Goal: Task Accomplishment & Management: Use online tool/utility

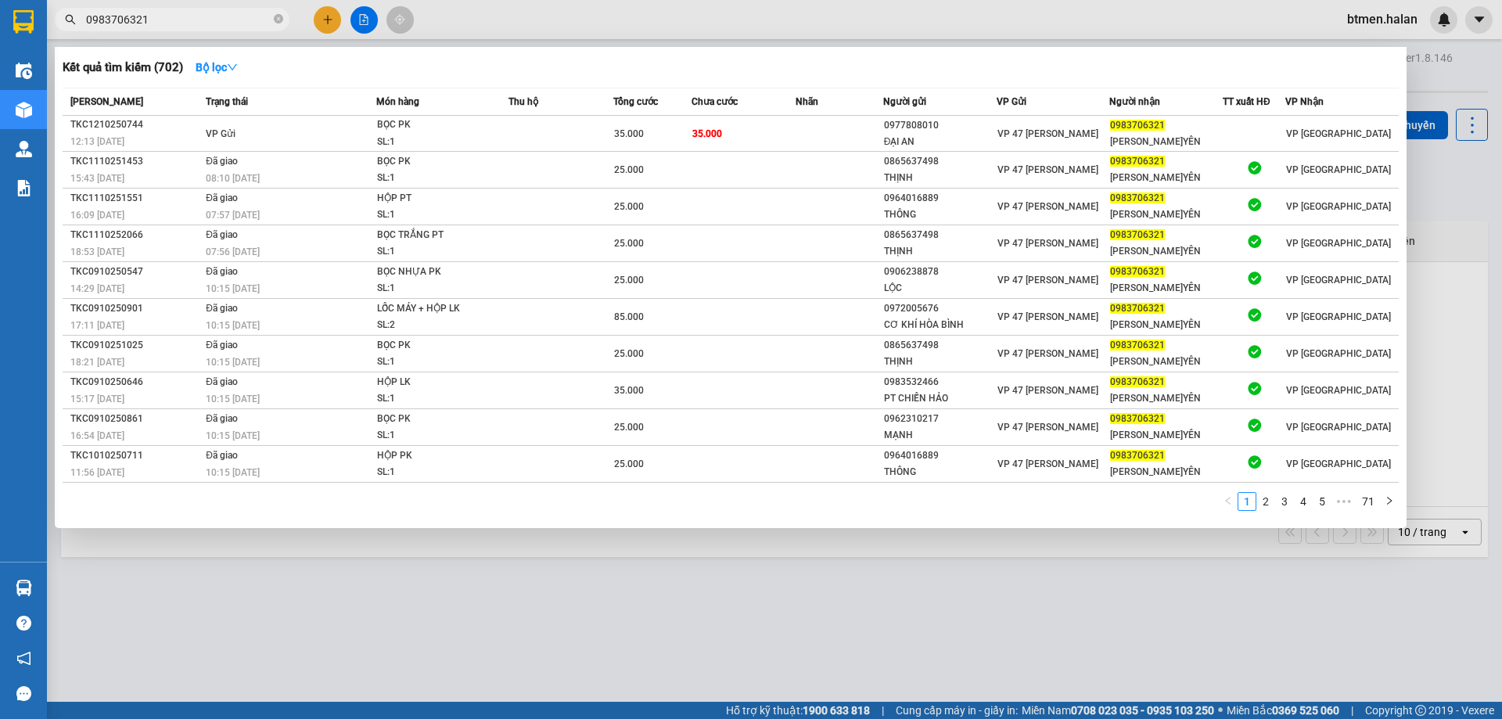
click at [853, 612] on div at bounding box center [751, 359] width 1502 height 719
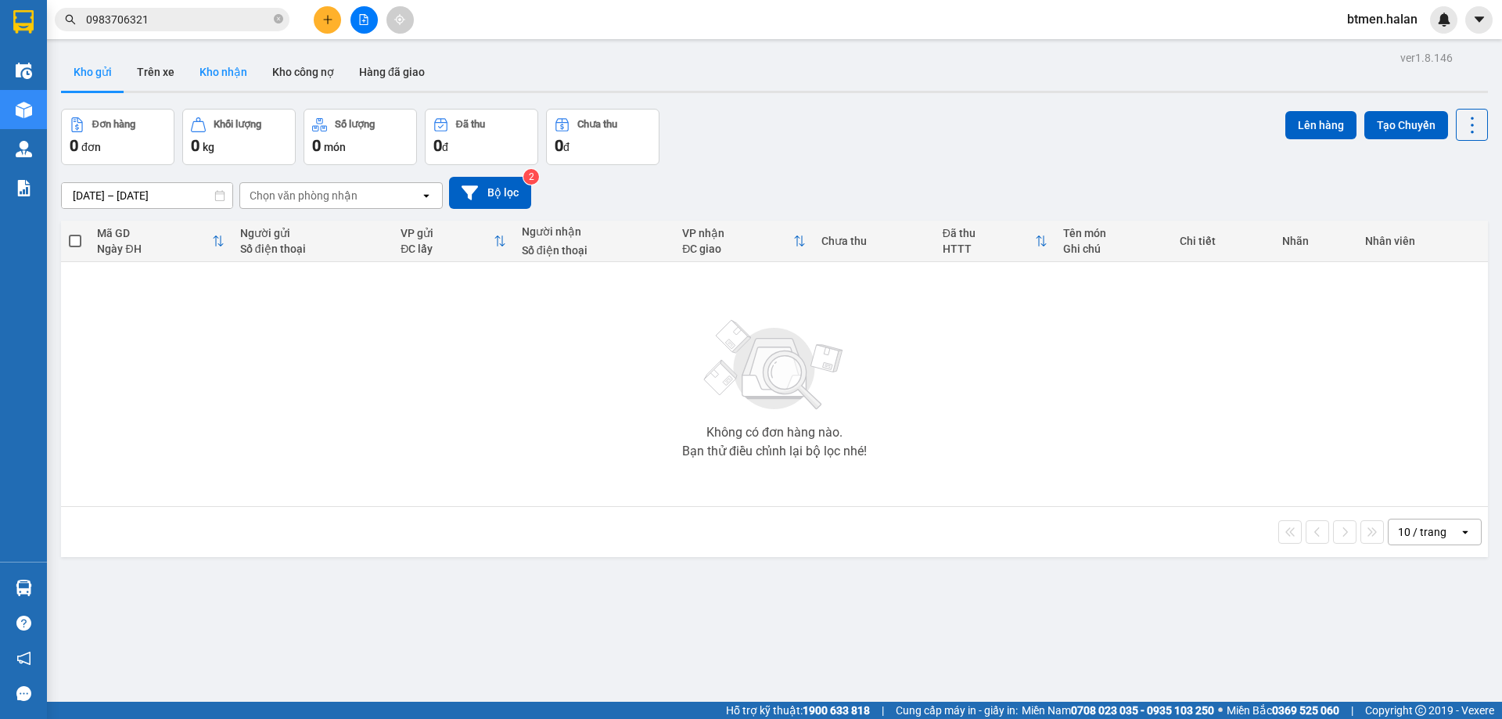
click at [229, 67] on button "Kho nhận" at bounding box center [223, 72] width 73 height 38
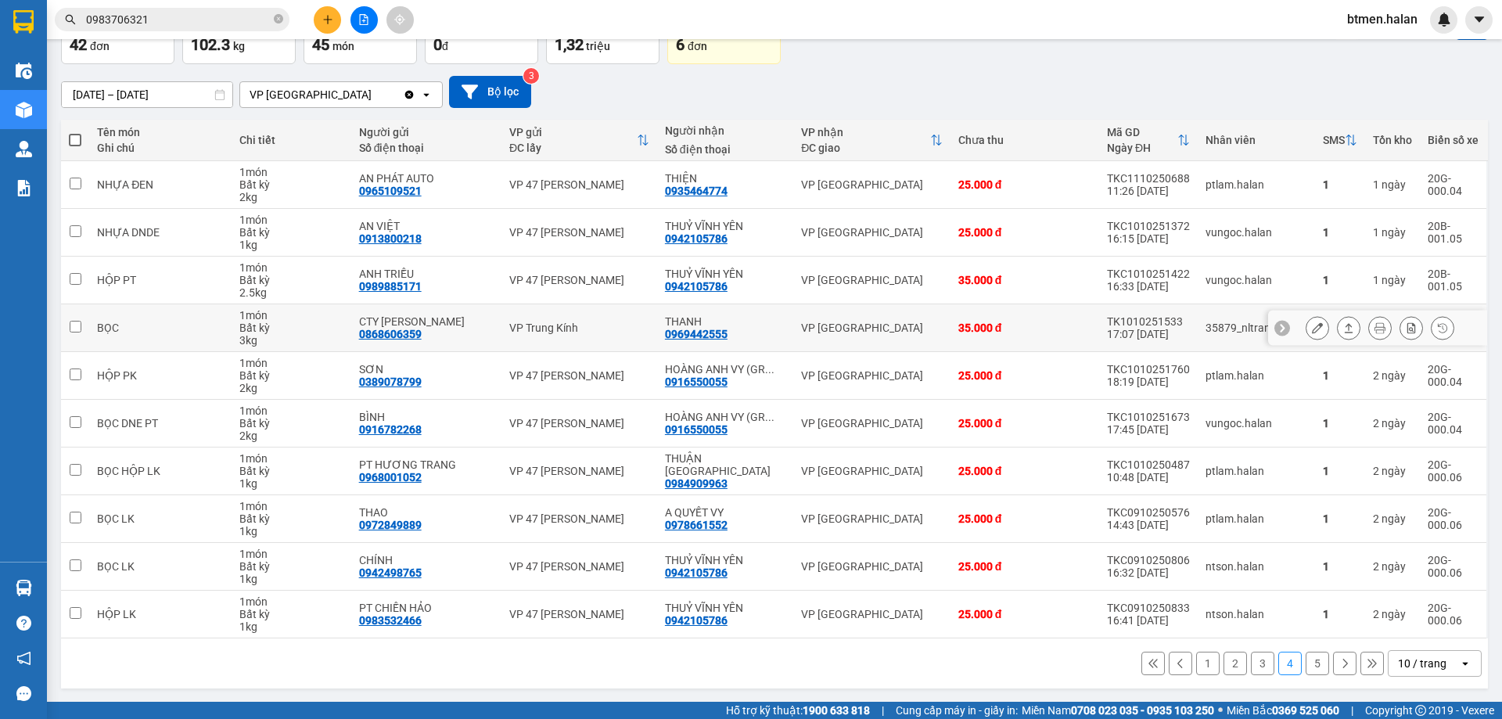
scroll to position [102, 0]
click at [1200, 659] on button "1" at bounding box center [1207, 662] width 23 height 23
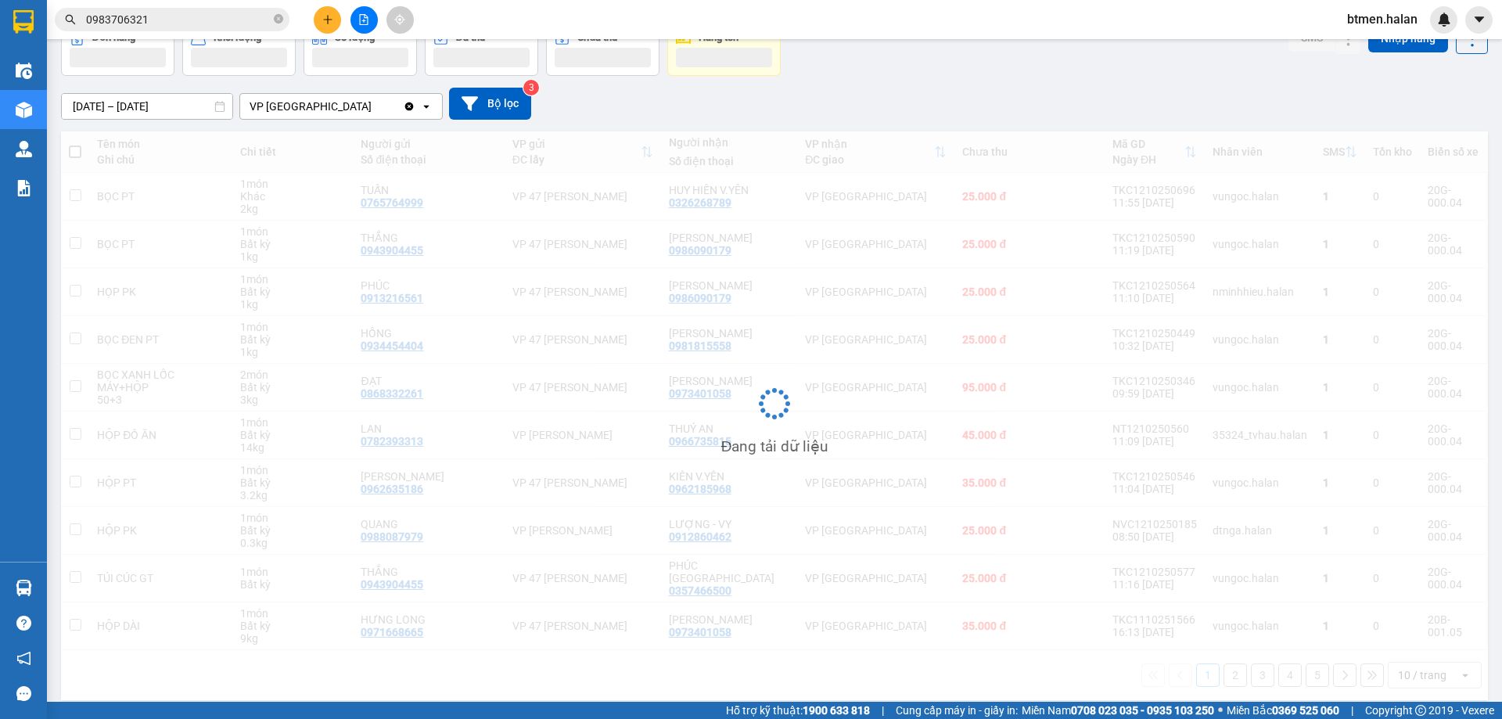
scroll to position [89, 0]
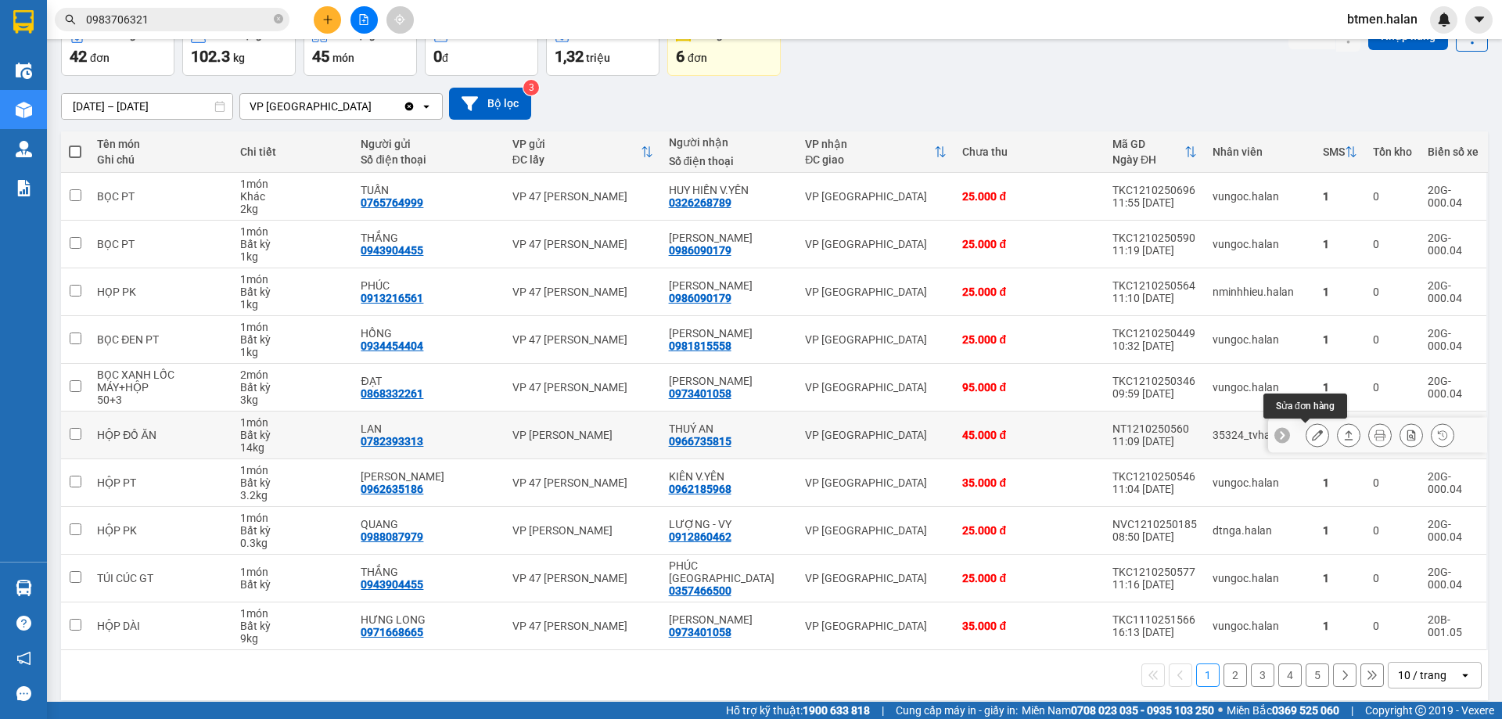
click at [1311, 431] on icon at bounding box center [1316, 434] width 11 height 11
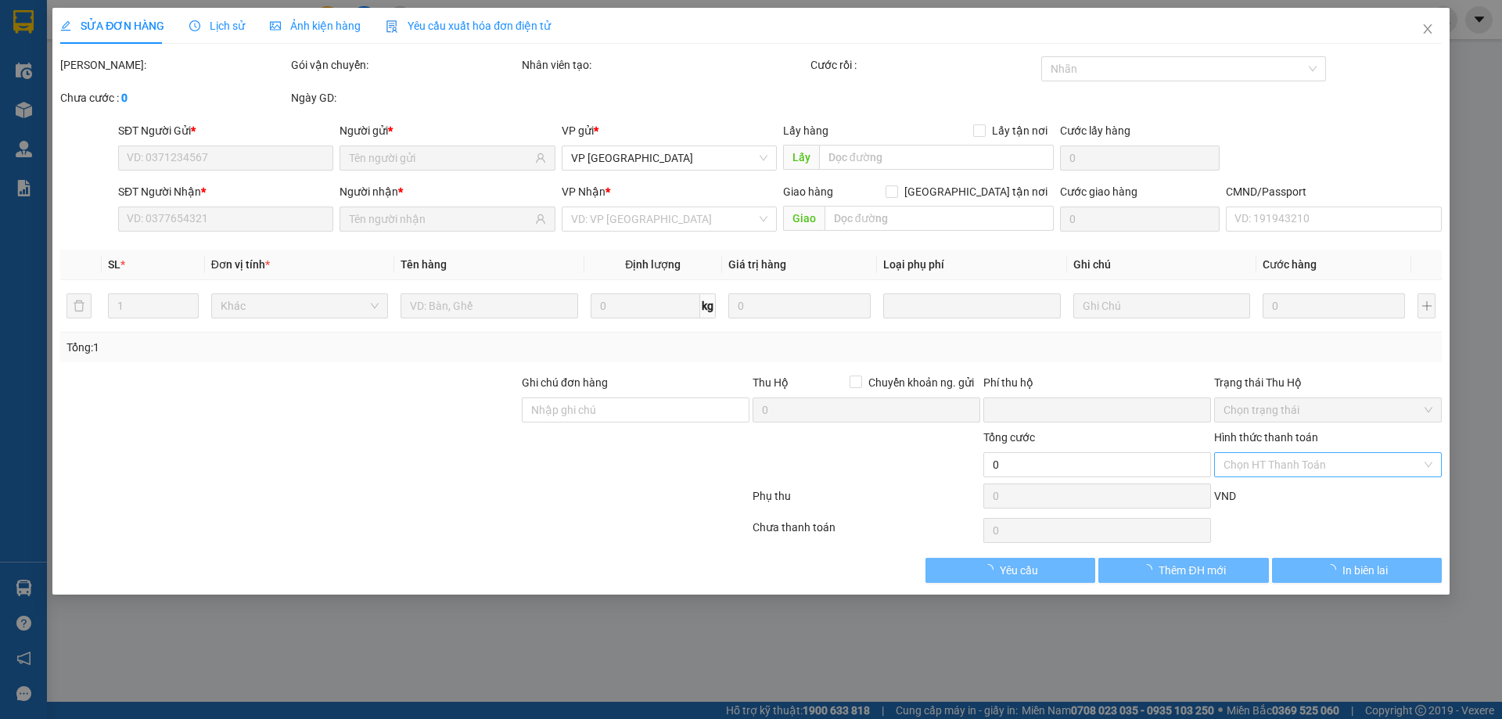
click at [1249, 460] on input "Hình thức thanh toán" at bounding box center [1322, 464] width 198 height 23
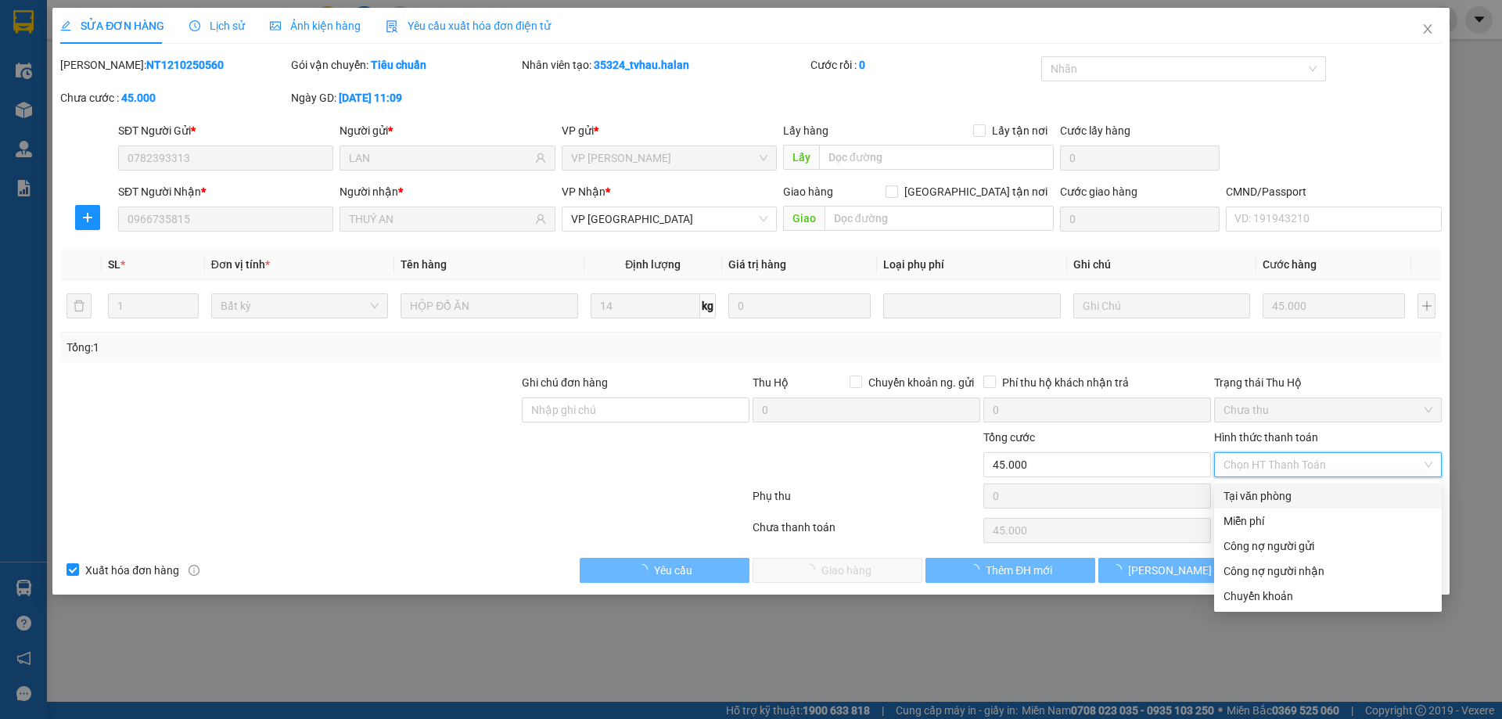
type input "0782393313"
type input "LAN"
type input "0966735815"
type input "THUÝ AN"
type input "0"
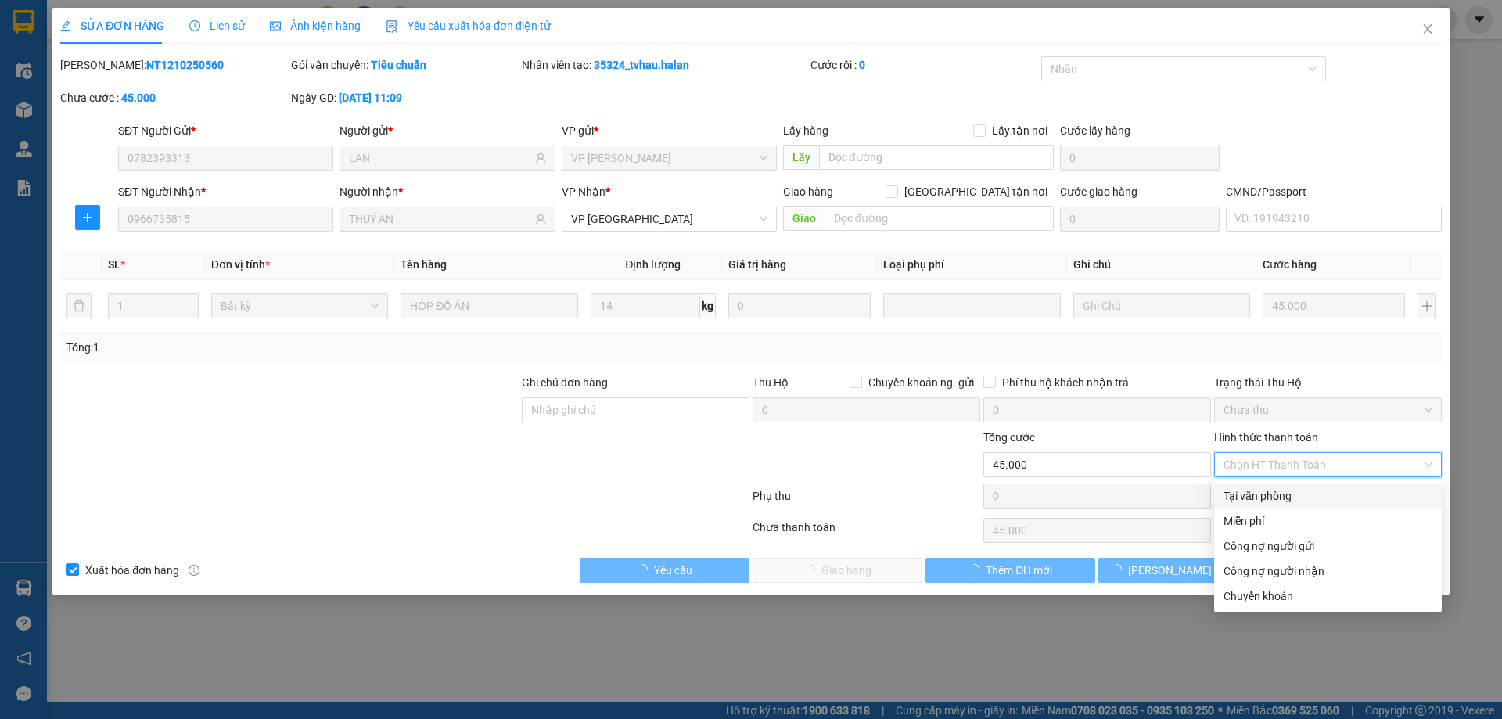
type input "45.000"
click at [1242, 493] on div "Tại văn phòng" at bounding box center [1327, 495] width 209 height 17
type input "0"
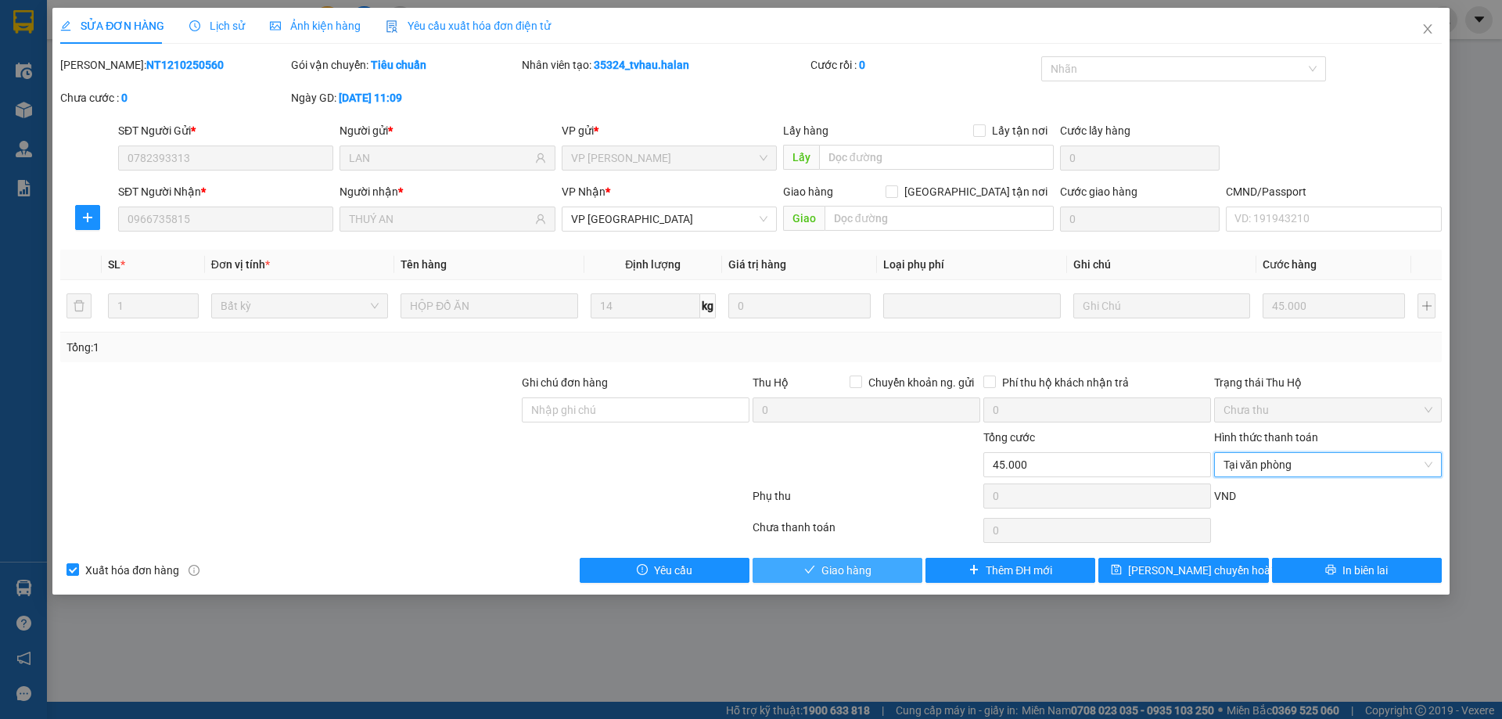
click at [852, 571] on span "Giao hàng" at bounding box center [846, 570] width 50 height 17
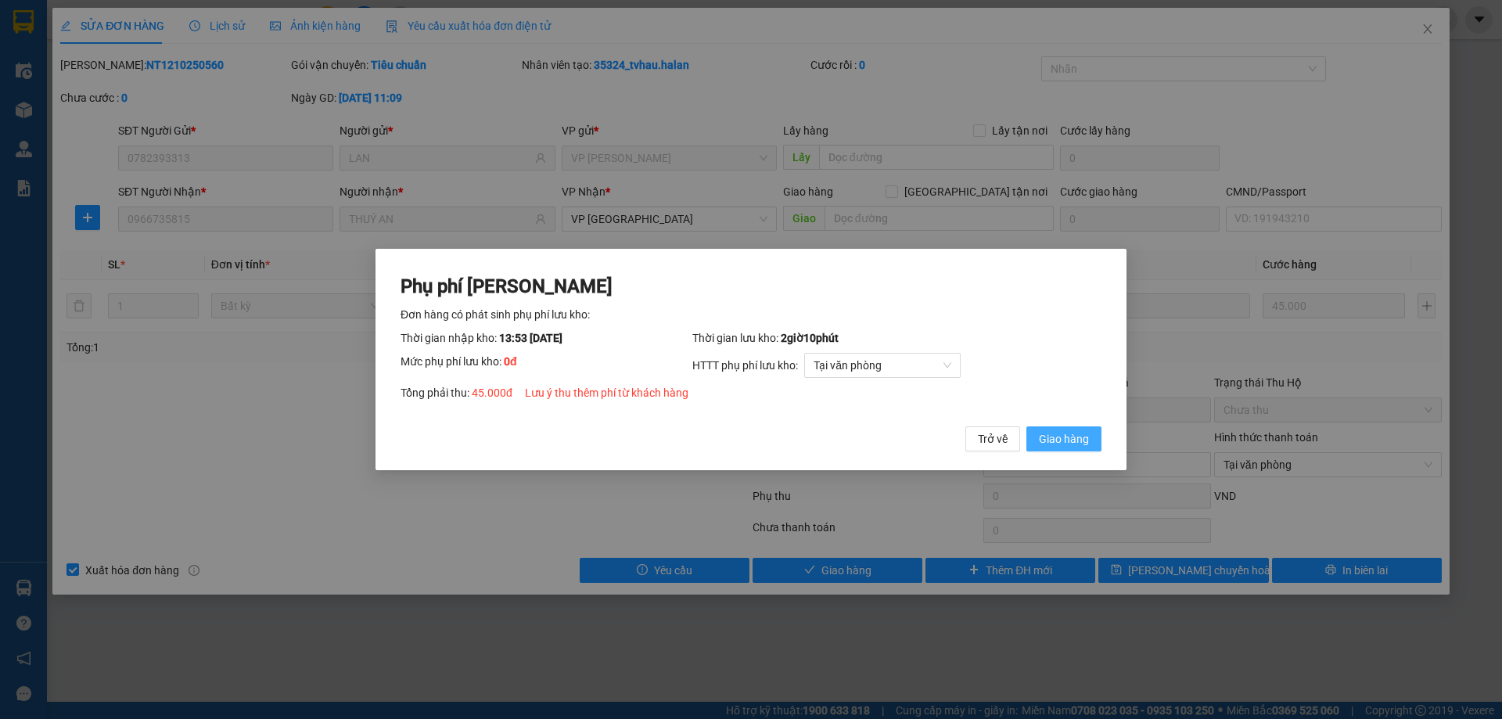
click at [1075, 438] on span "Giao hàng" at bounding box center [1064, 438] width 50 height 17
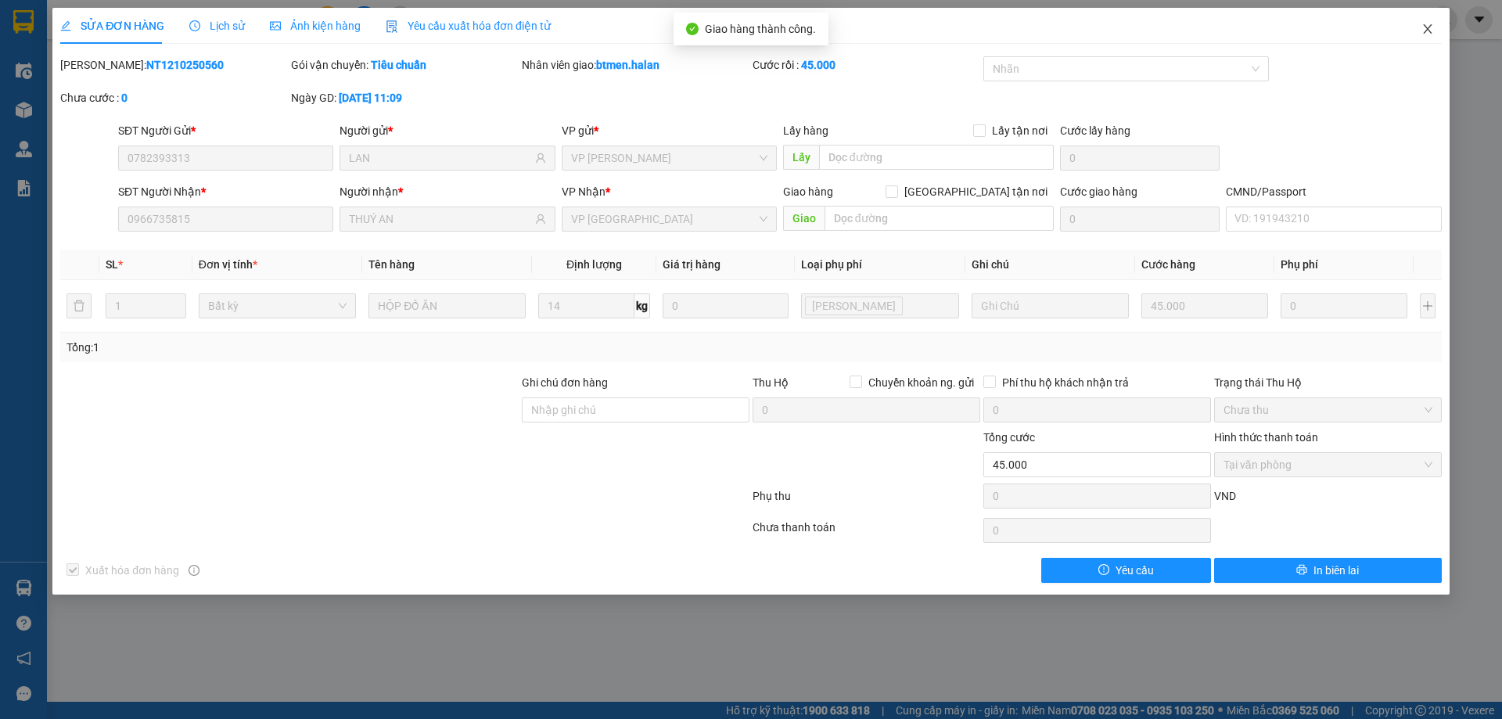
click at [1437, 31] on span "Close" at bounding box center [1427, 30] width 44 height 44
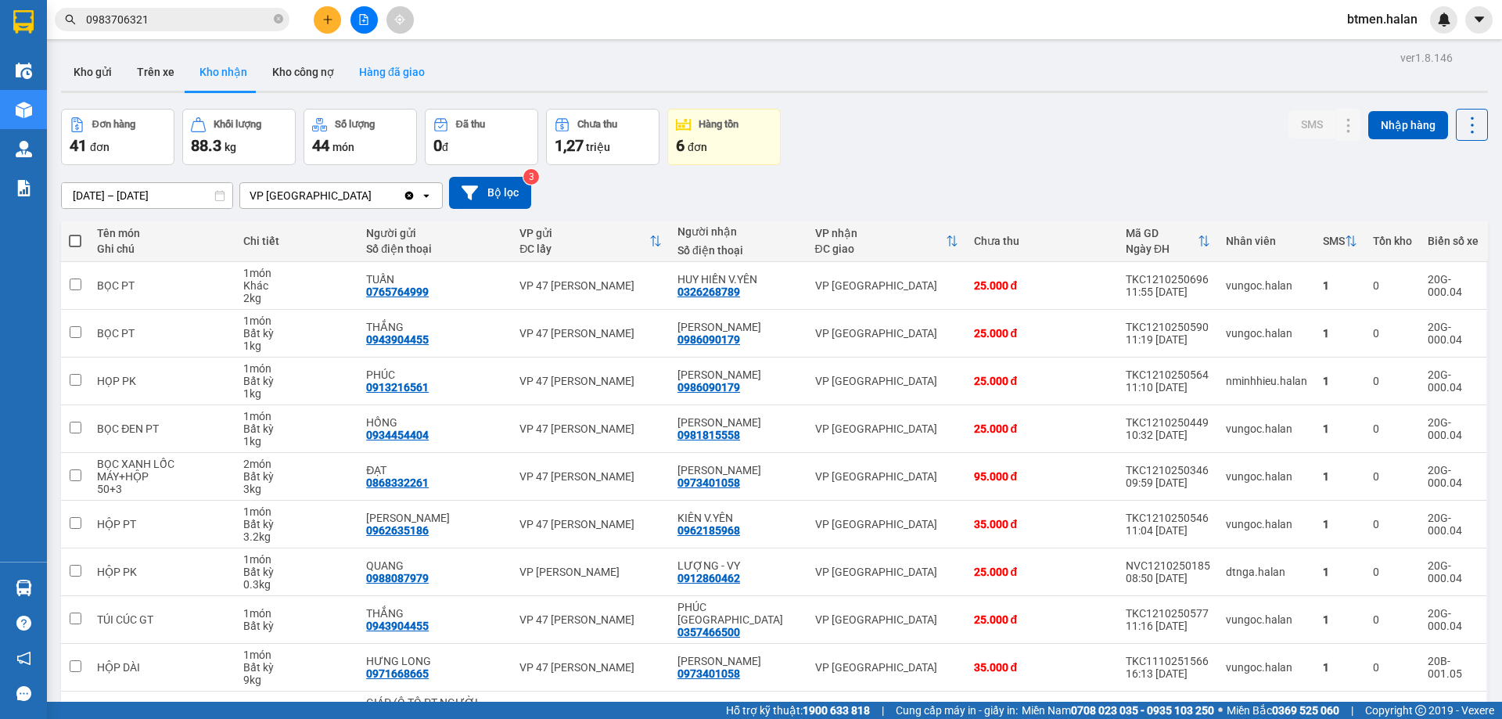
click at [391, 66] on button "Hàng đã giao" at bounding box center [391, 72] width 91 height 38
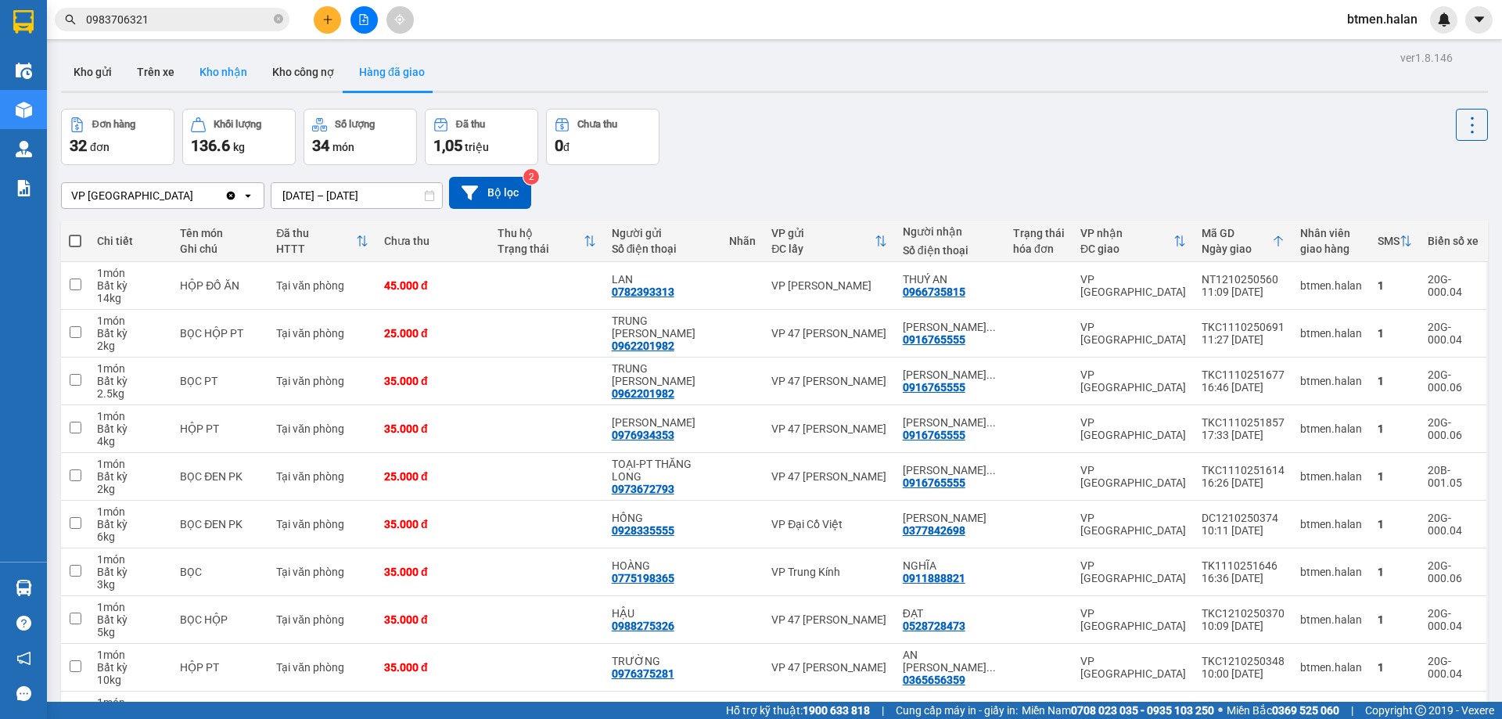
click at [194, 59] on button "Kho nhận" at bounding box center [223, 72] width 73 height 38
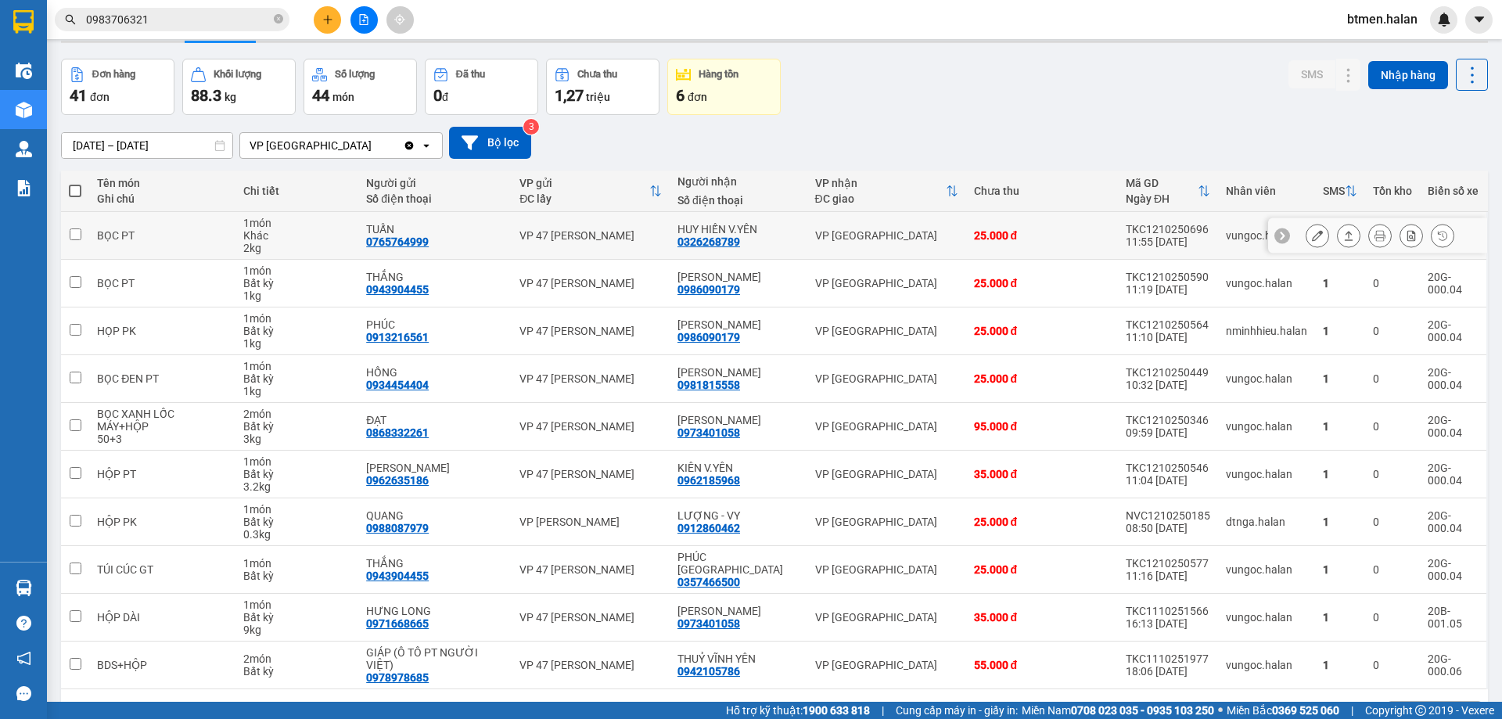
scroll to position [77, 0]
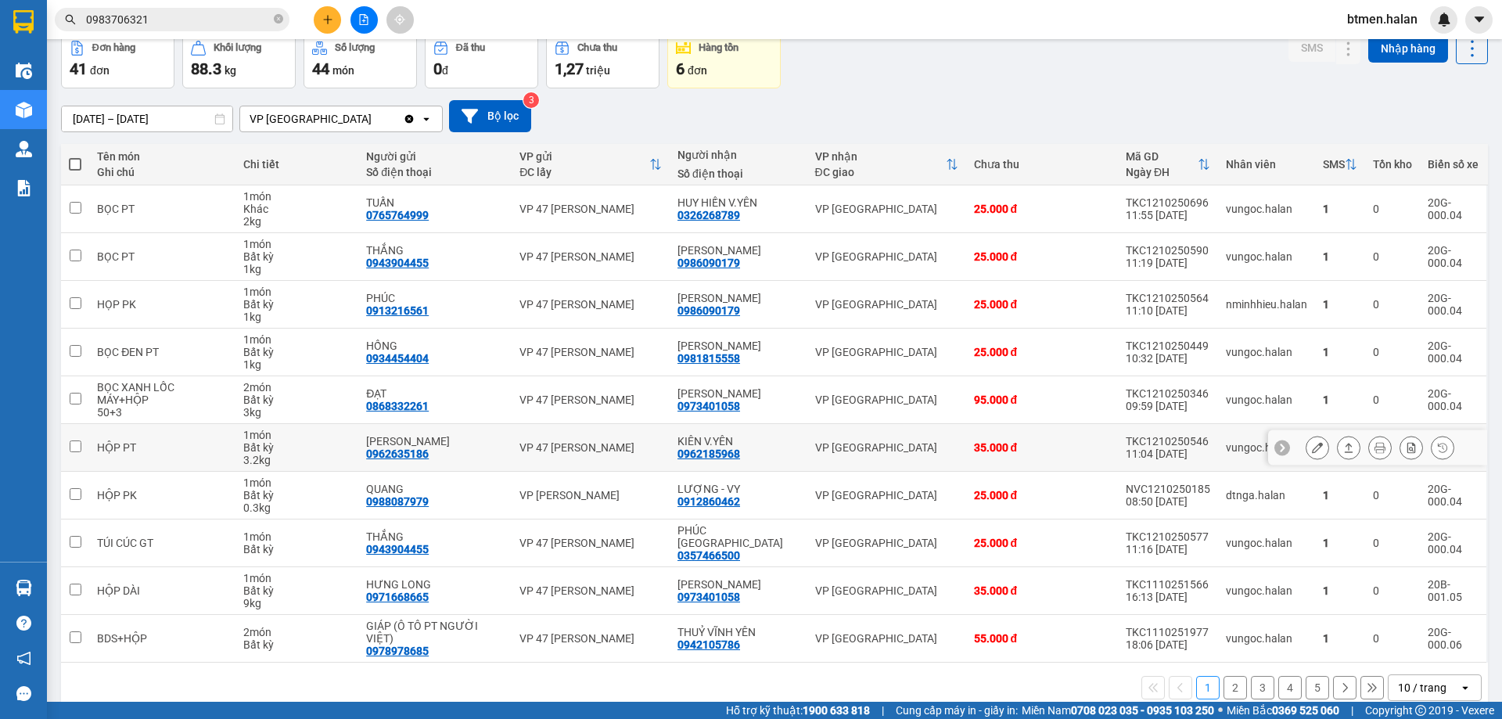
click at [725, 452] on div "0962185968" at bounding box center [708, 453] width 63 height 13
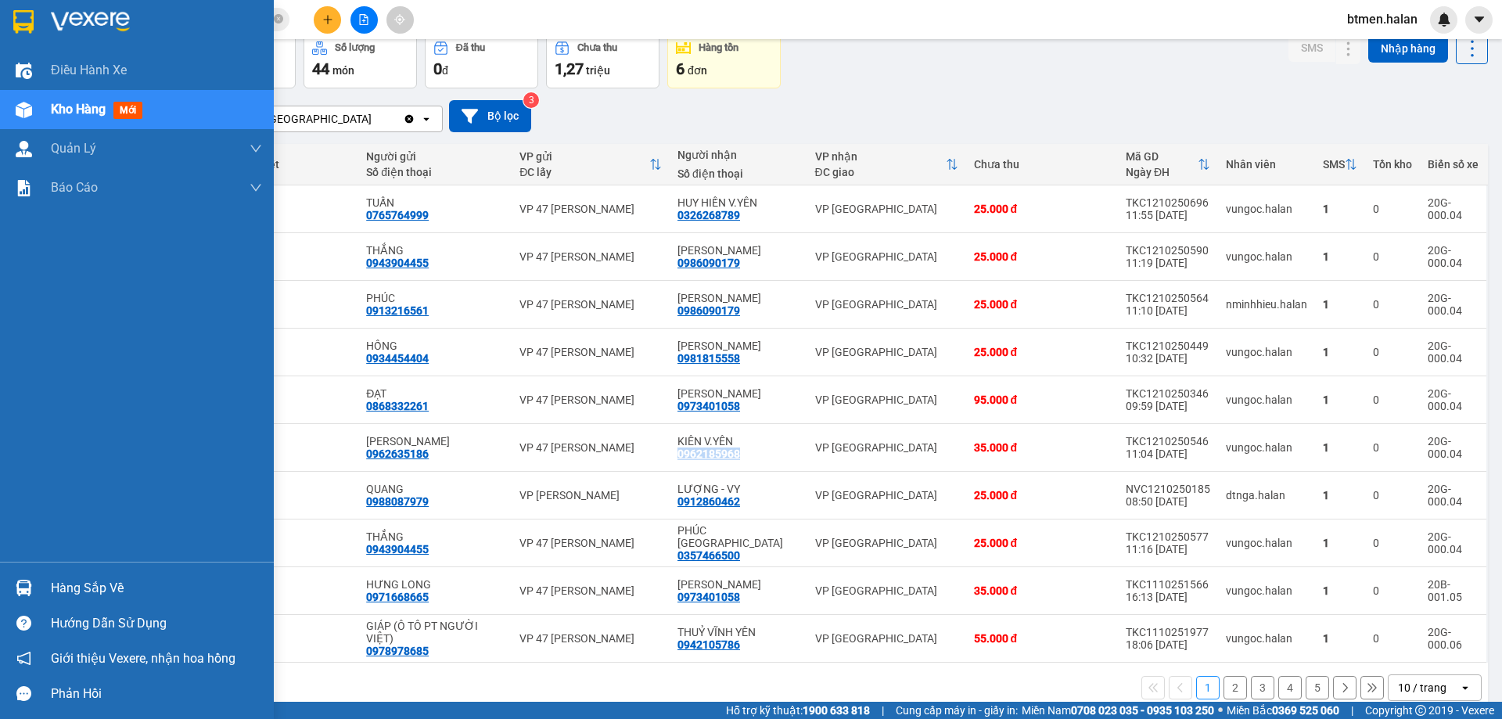
click at [58, 579] on div "Hàng sắp về" at bounding box center [156, 587] width 211 height 23
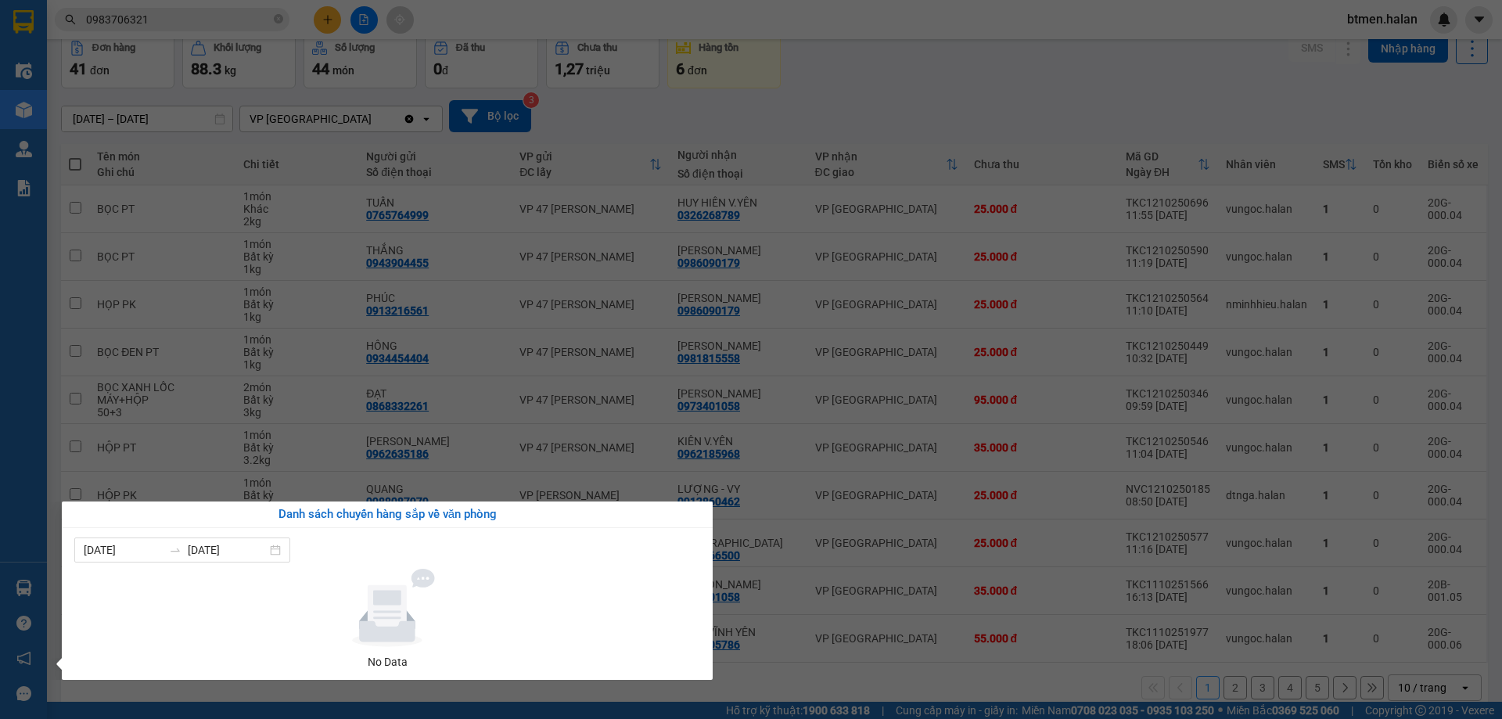
click at [483, 205] on section "Kết quả tìm kiếm ( 702 ) Bộ lọc Mã ĐH Trạng thái Món hàng Thu hộ Tổng cước Chưa…" at bounding box center [751, 359] width 1502 height 719
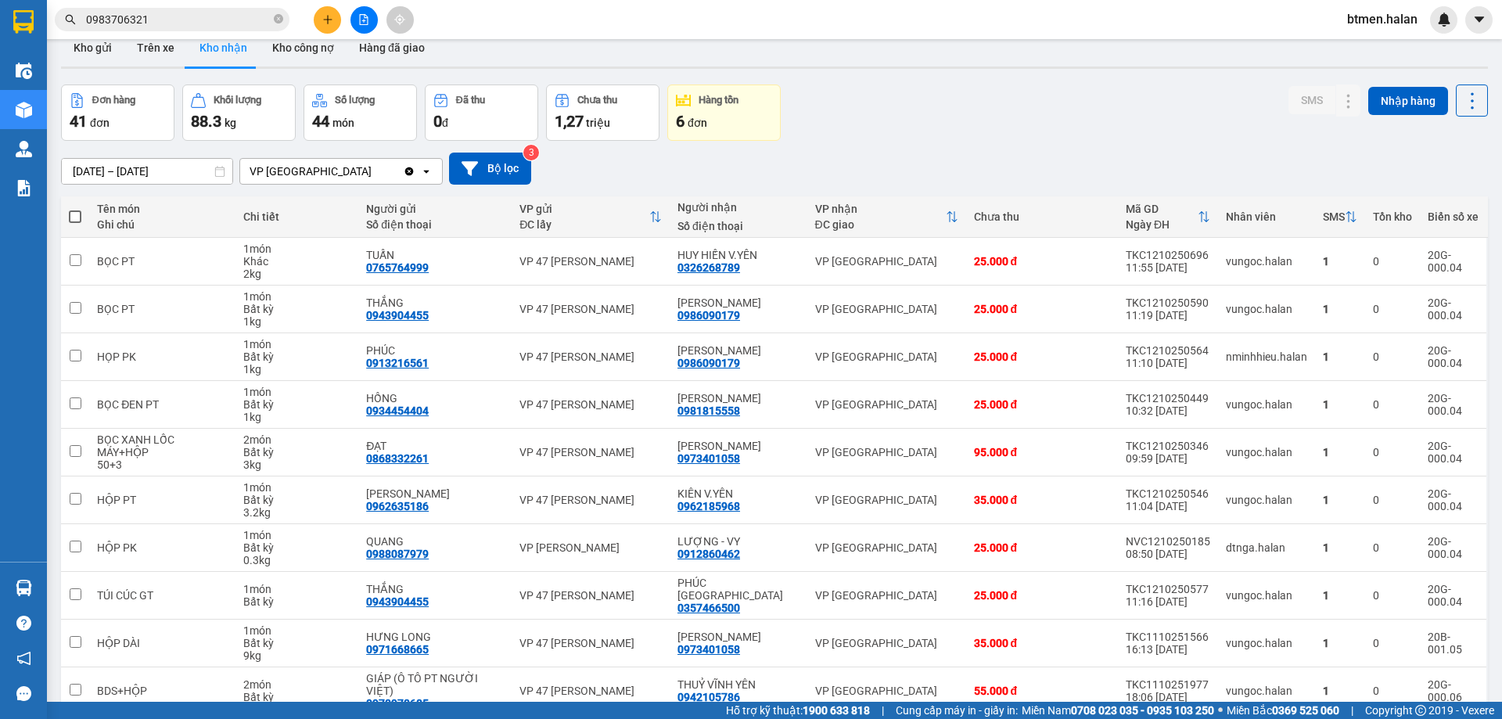
scroll to position [0, 0]
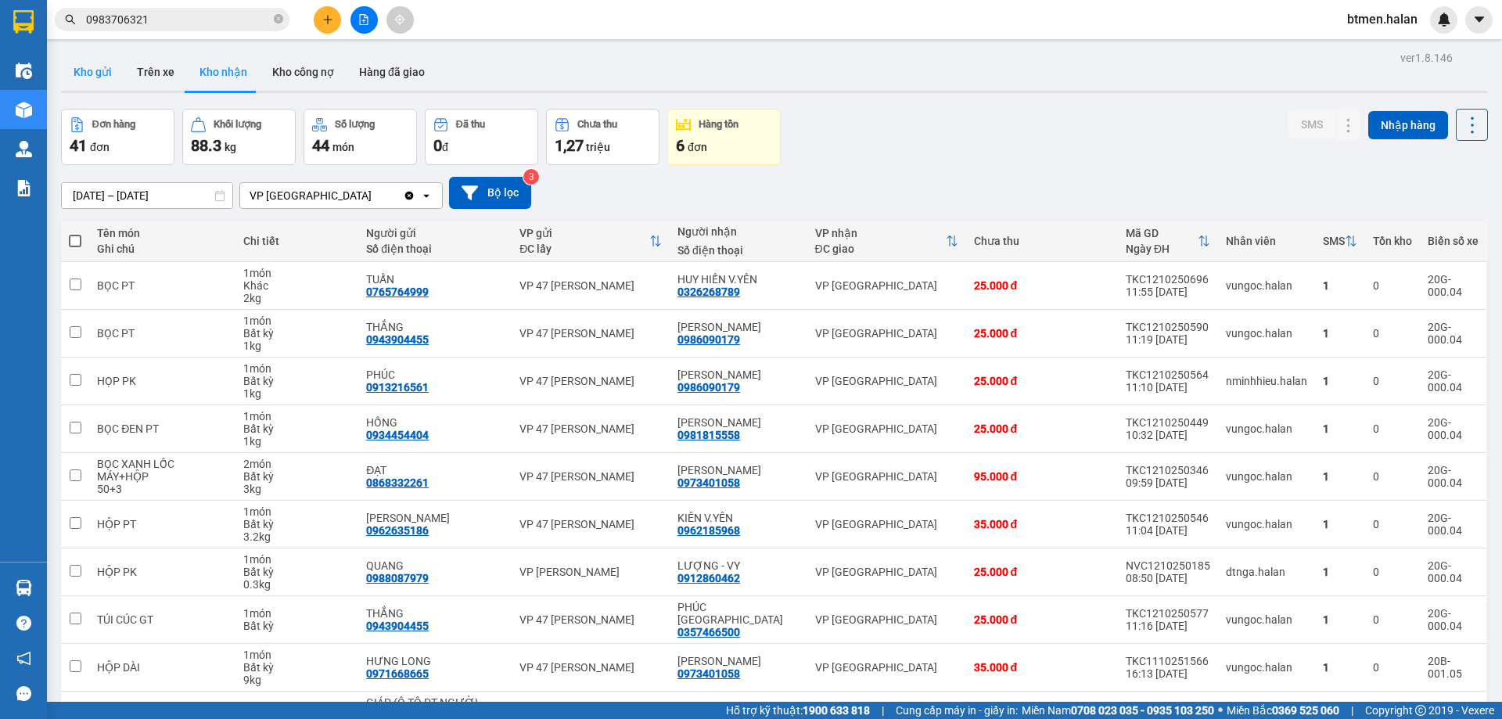
click at [92, 79] on button "Kho gửi" at bounding box center [92, 72] width 63 height 38
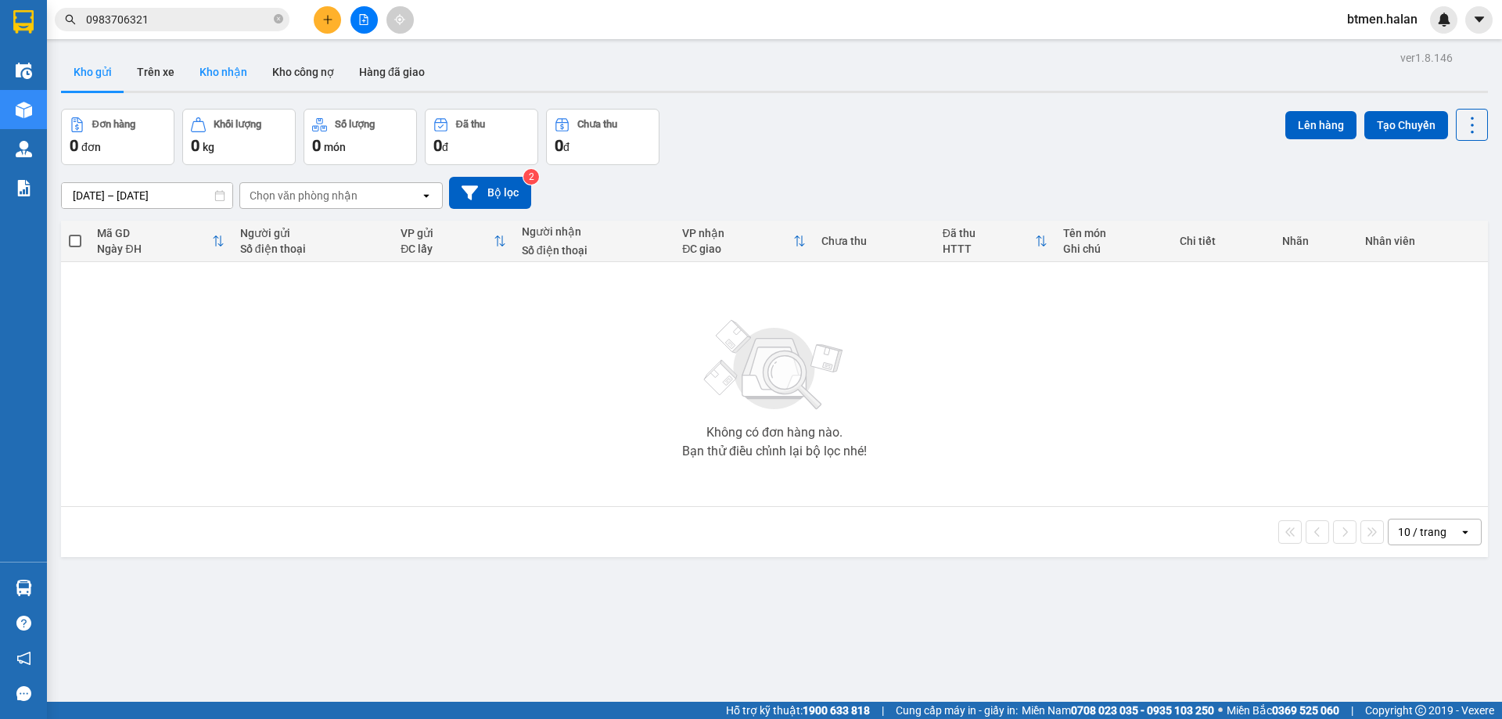
click at [235, 66] on button "Kho nhận" at bounding box center [223, 72] width 73 height 38
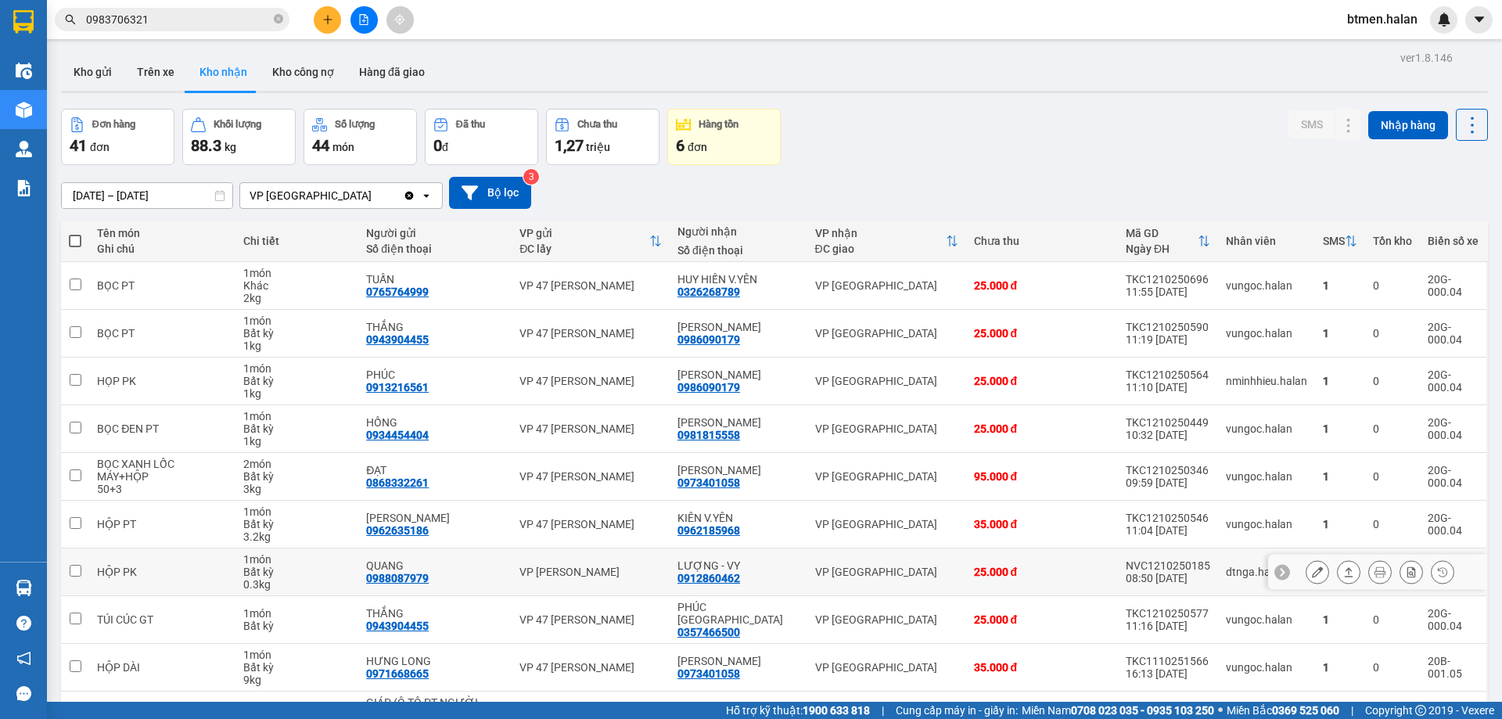
scroll to position [77, 0]
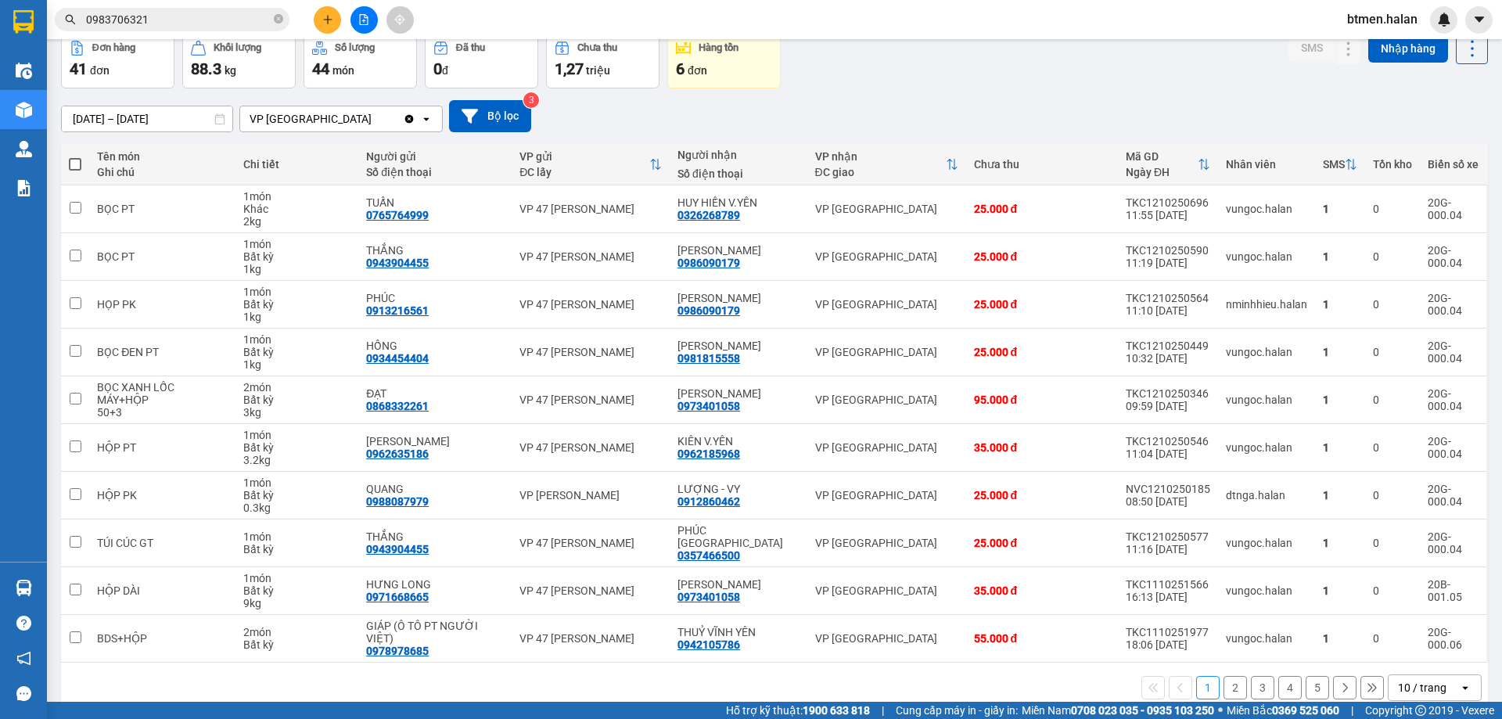
click at [1225, 676] on button "2" at bounding box center [1234, 687] width 23 height 23
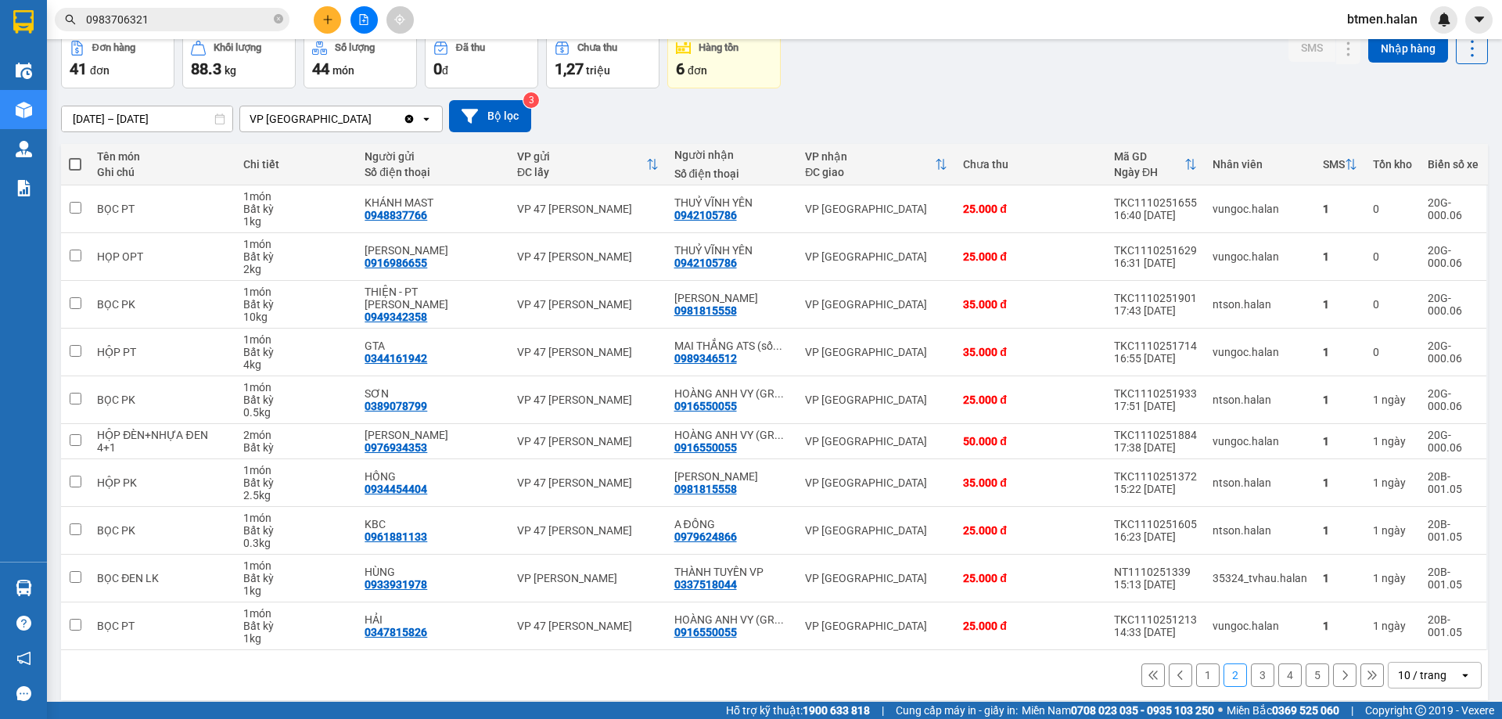
click at [1305, 679] on button "5" at bounding box center [1316, 674] width 23 height 23
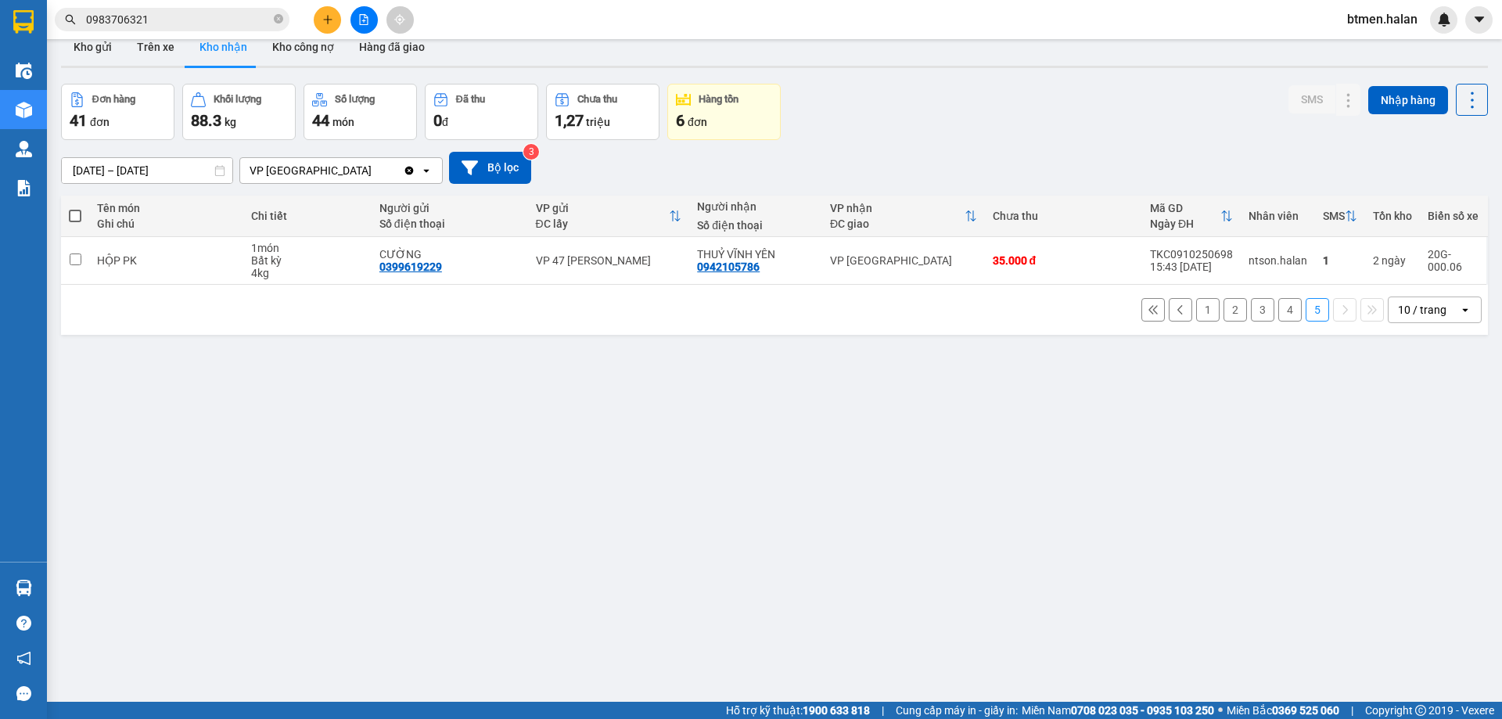
scroll to position [0, 0]
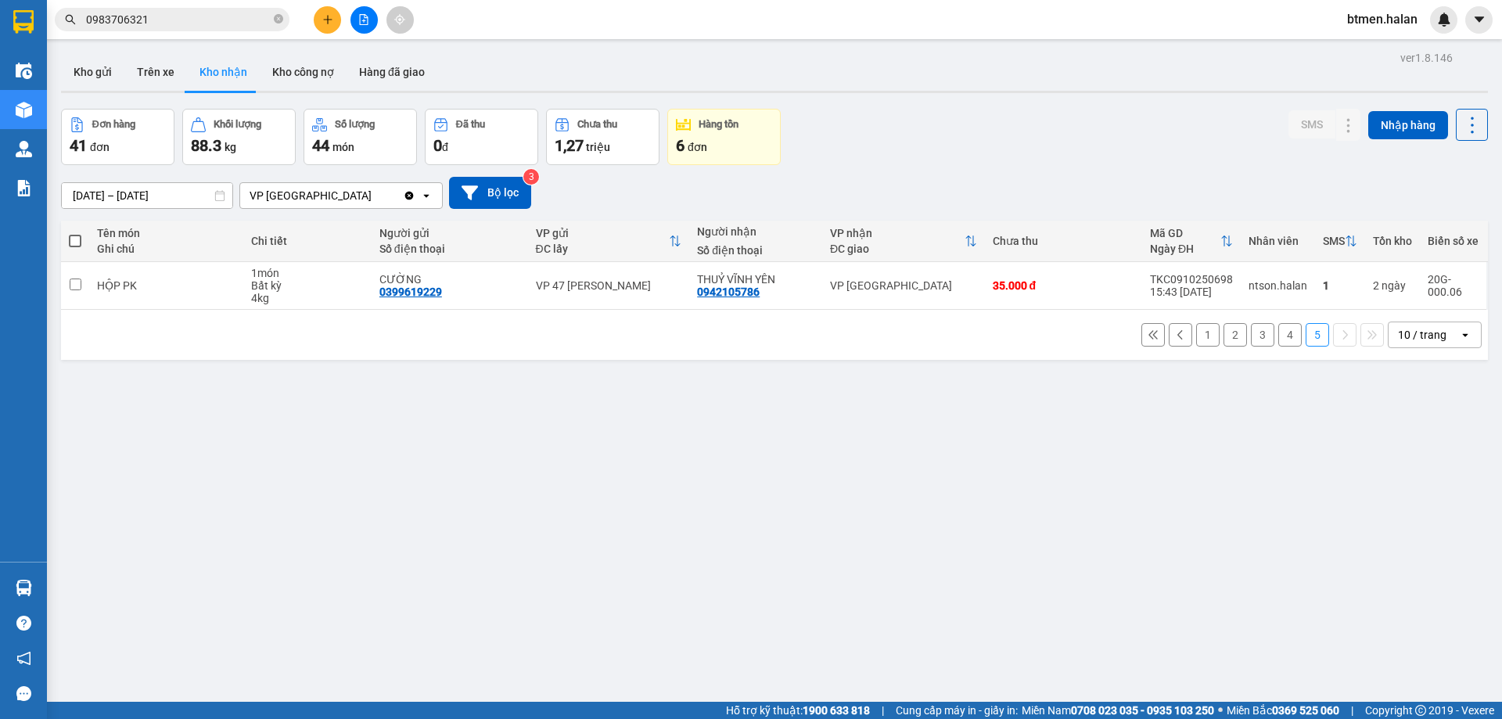
click at [1263, 337] on div "1 2 3 4 5 10 / trang open" at bounding box center [774, 334] width 1414 height 27
click at [1278, 343] on button "4" at bounding box center [1289, 334] width 23 height 23
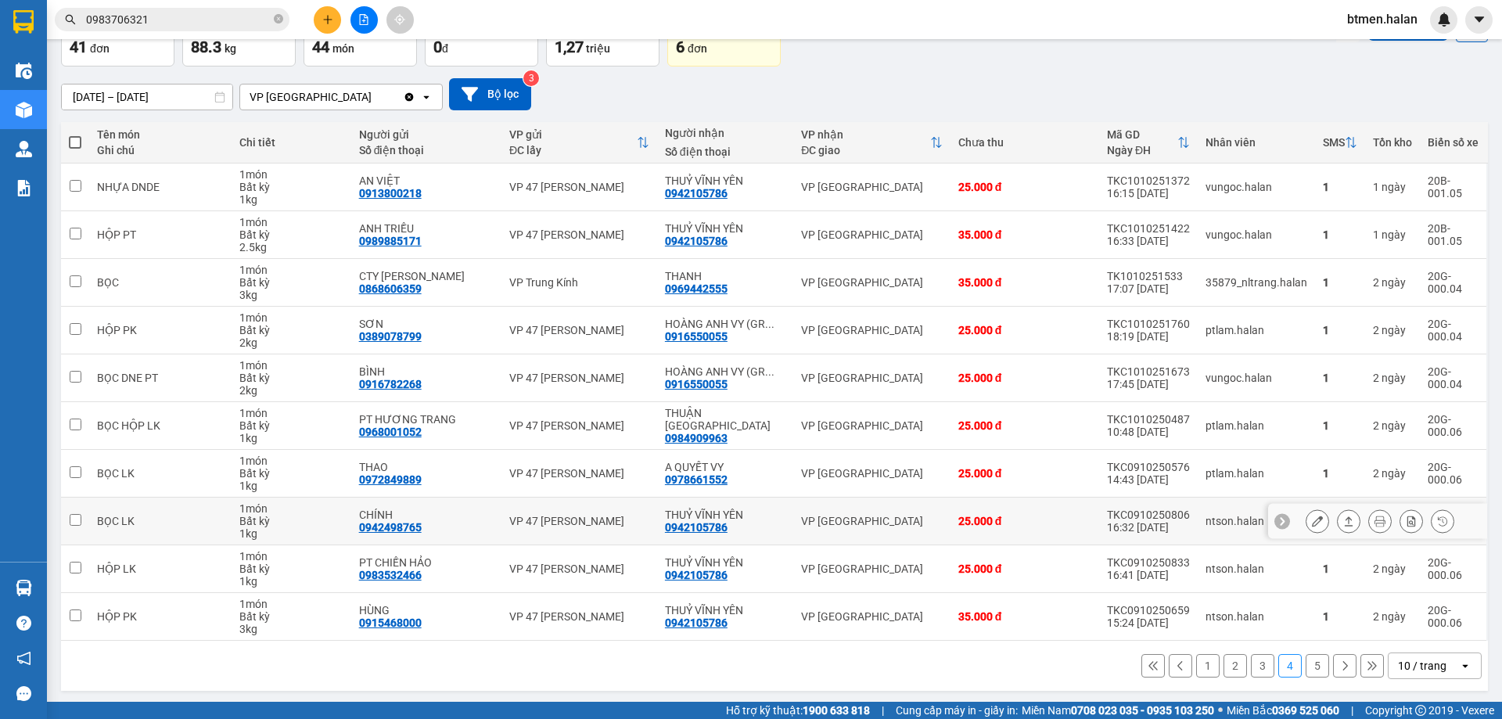
scroll to position [102, 0]
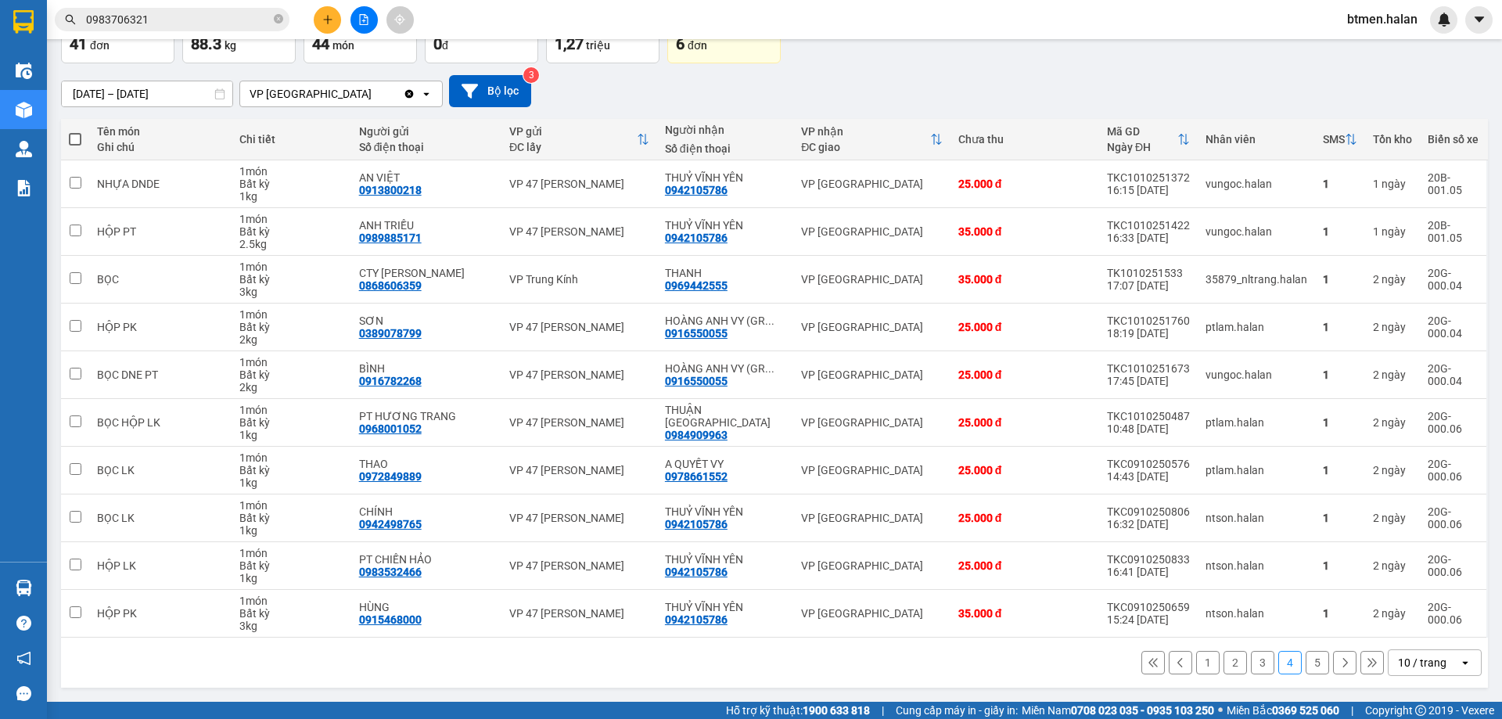
click at [582, 677] on div "1 2 3 4 5 10 / trang open" at bounding box center [774, 662] width 1426 height 50
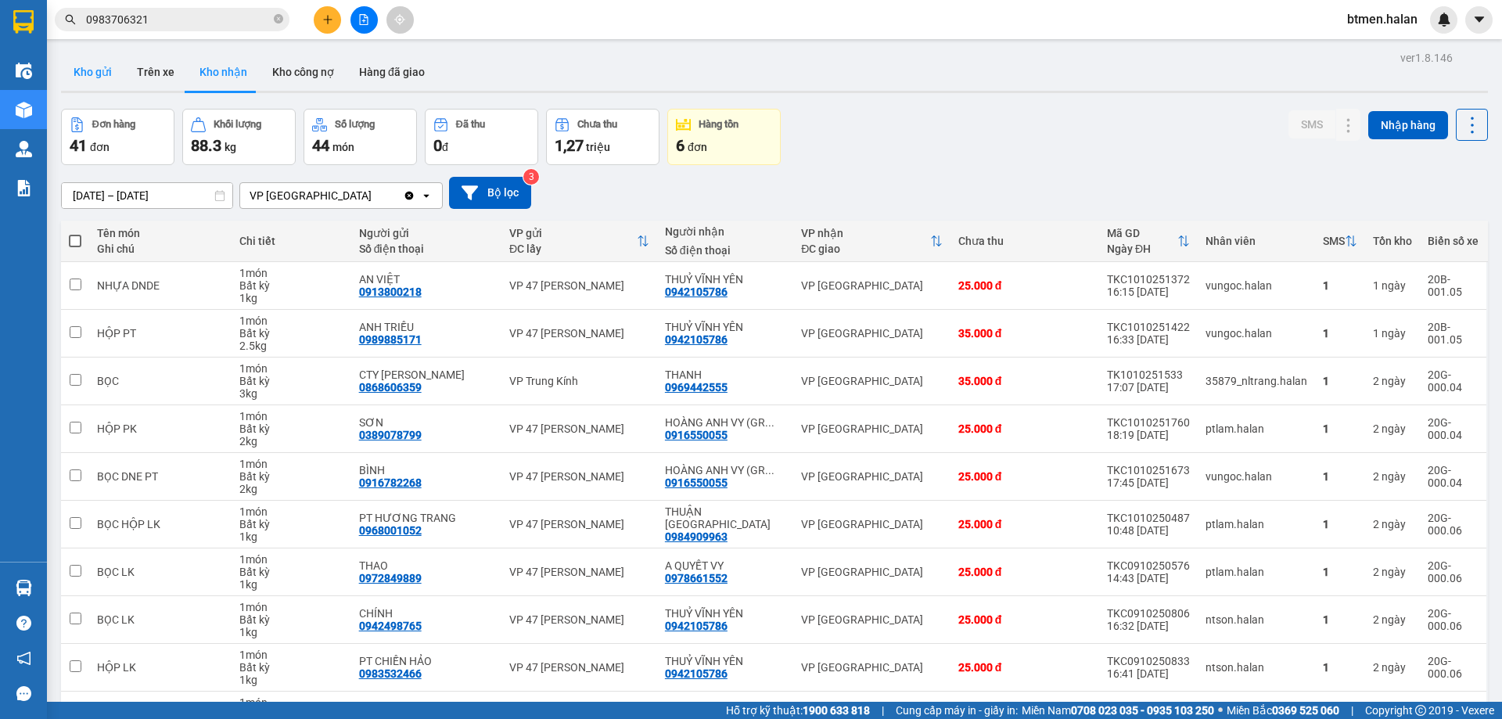
click at [117, 68] on button "Kho gửi" at bounding box center [92, 72] width 63 height 38
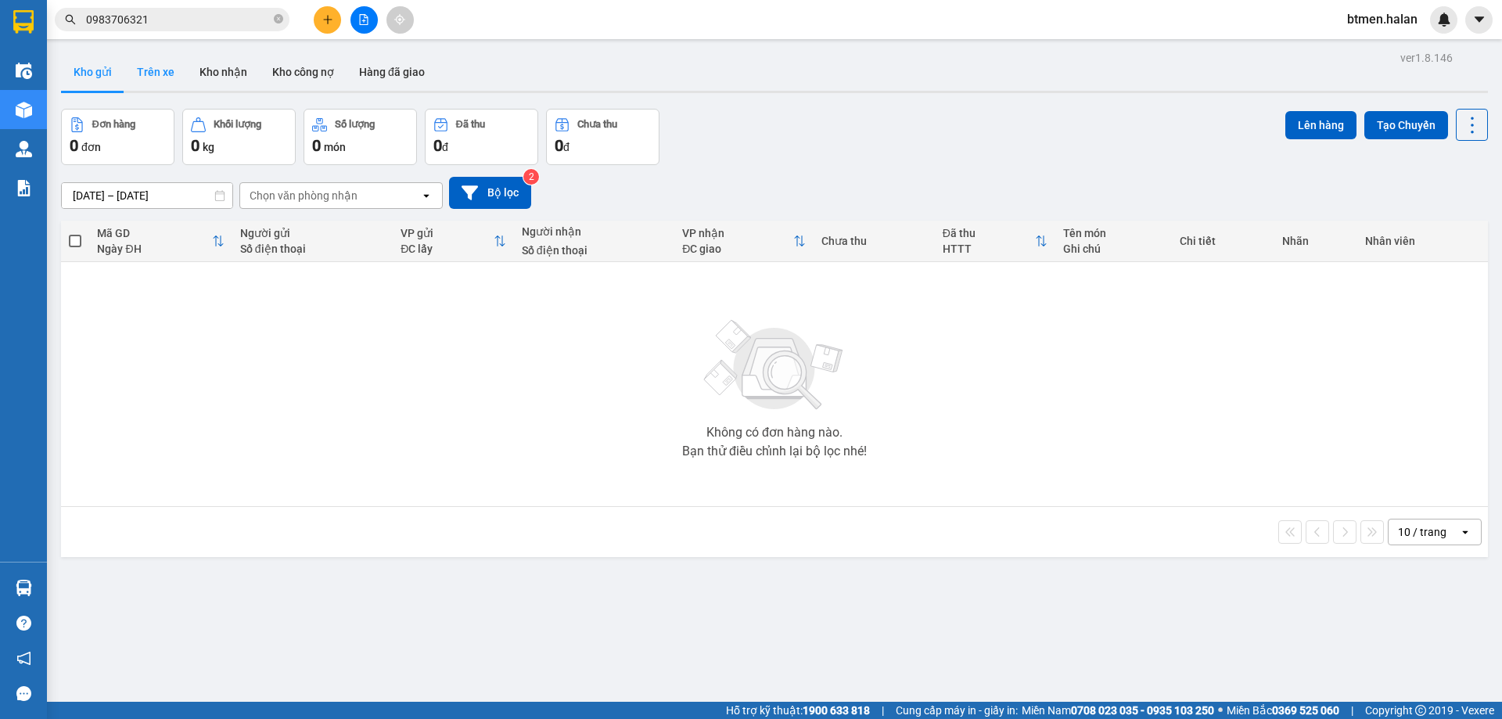
click at [152, 83] on button "Trên xe" at bounding box center [155, 72] width 63 height 38
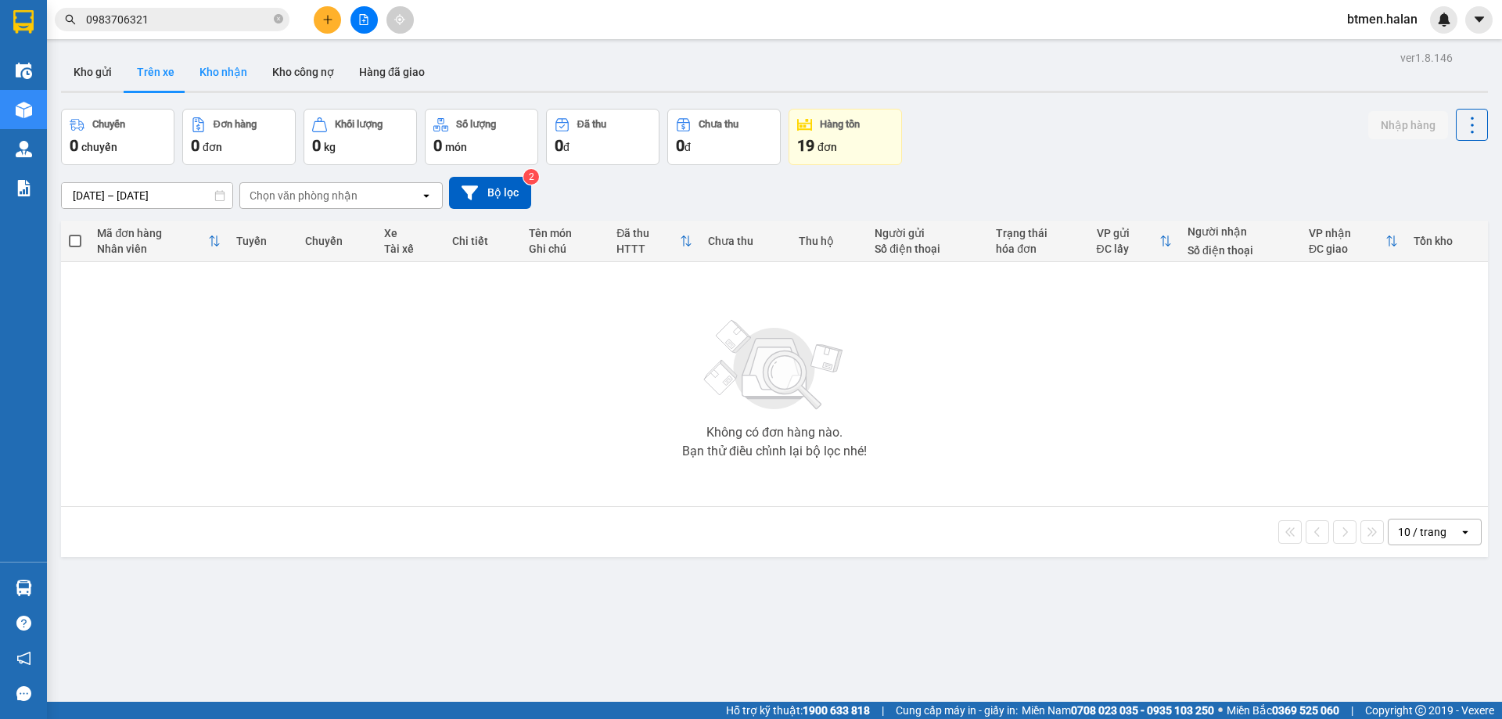
click at [245, 60] on button "Kho nhận" at bounding box center [223, 72] width 73 height 38
type input "14/08/2025 – 12/10/2025"
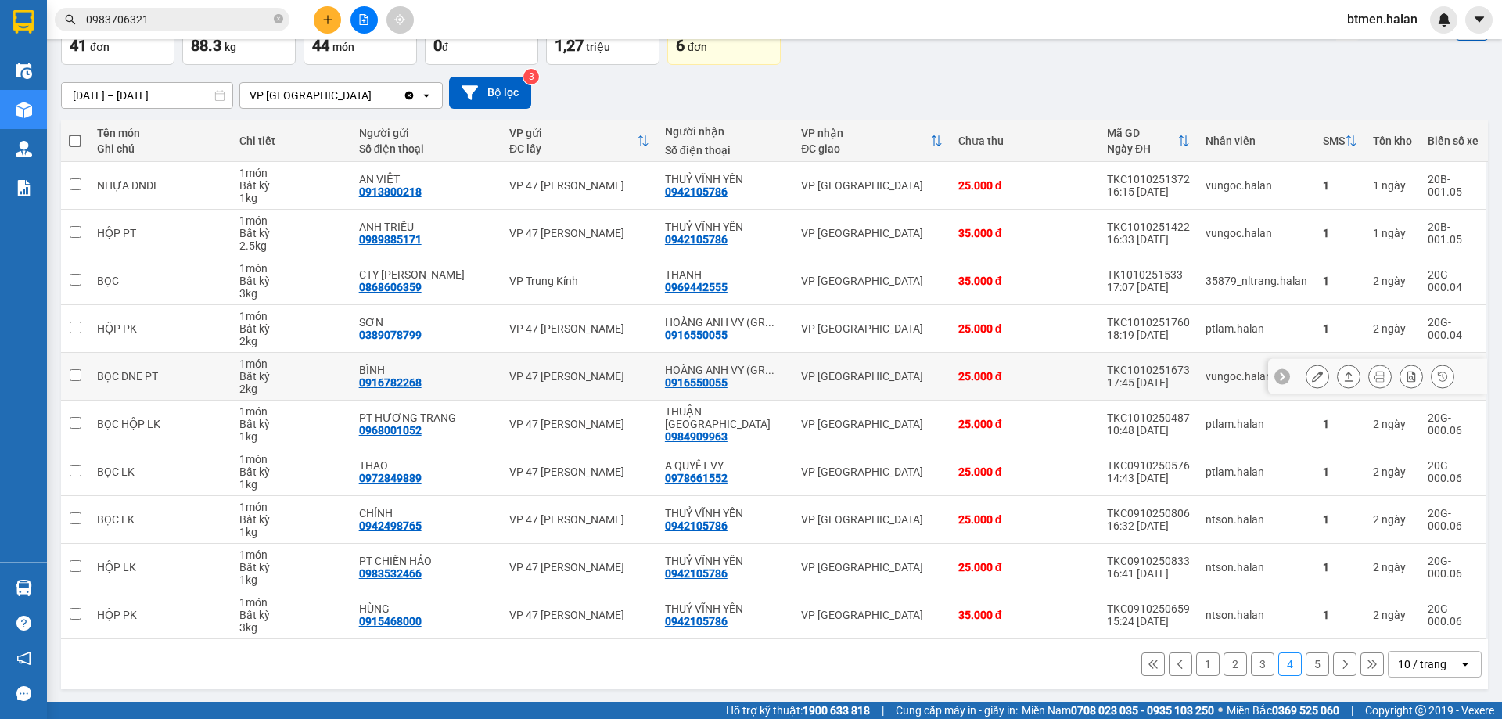
scroll to position [102, 0]
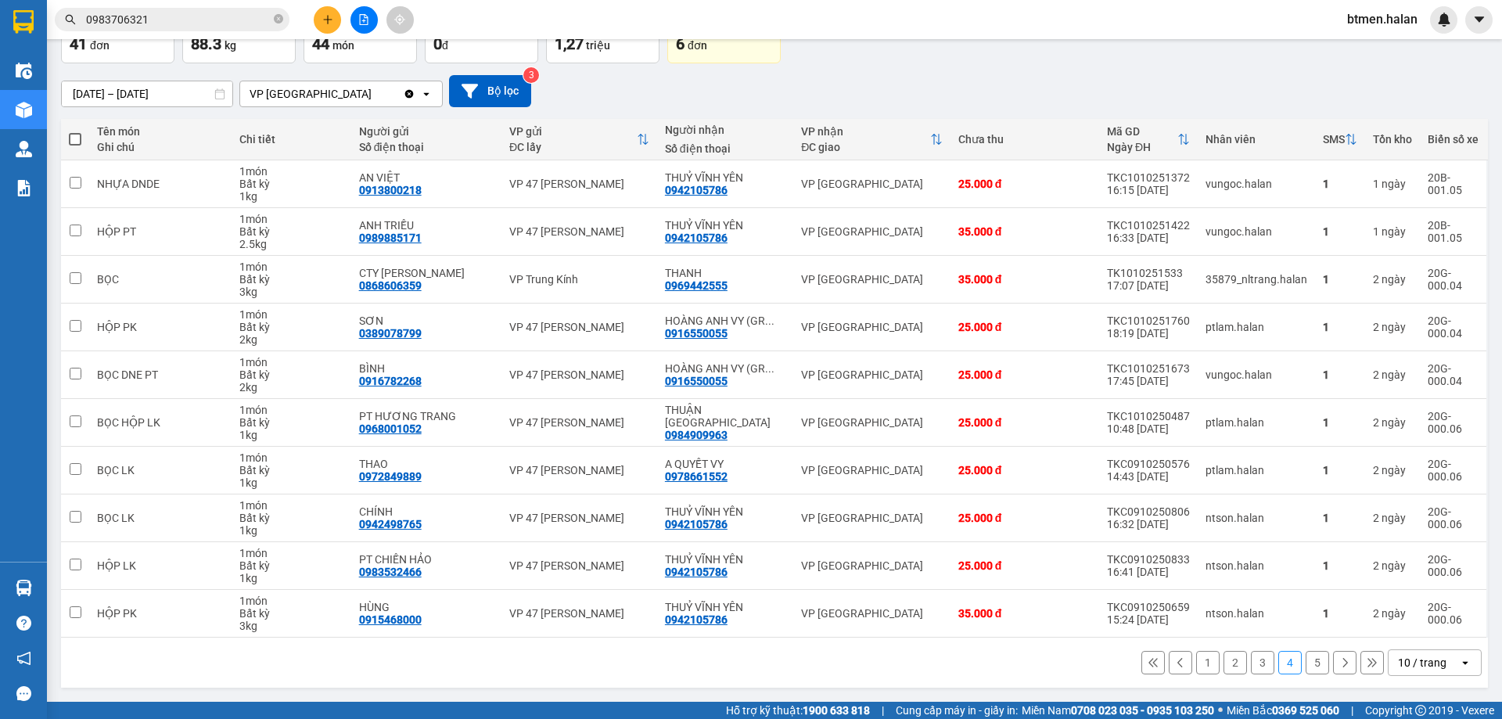
click at [1305, 658] on button "5" at bounding box center [1316, 662] width 23 height 23
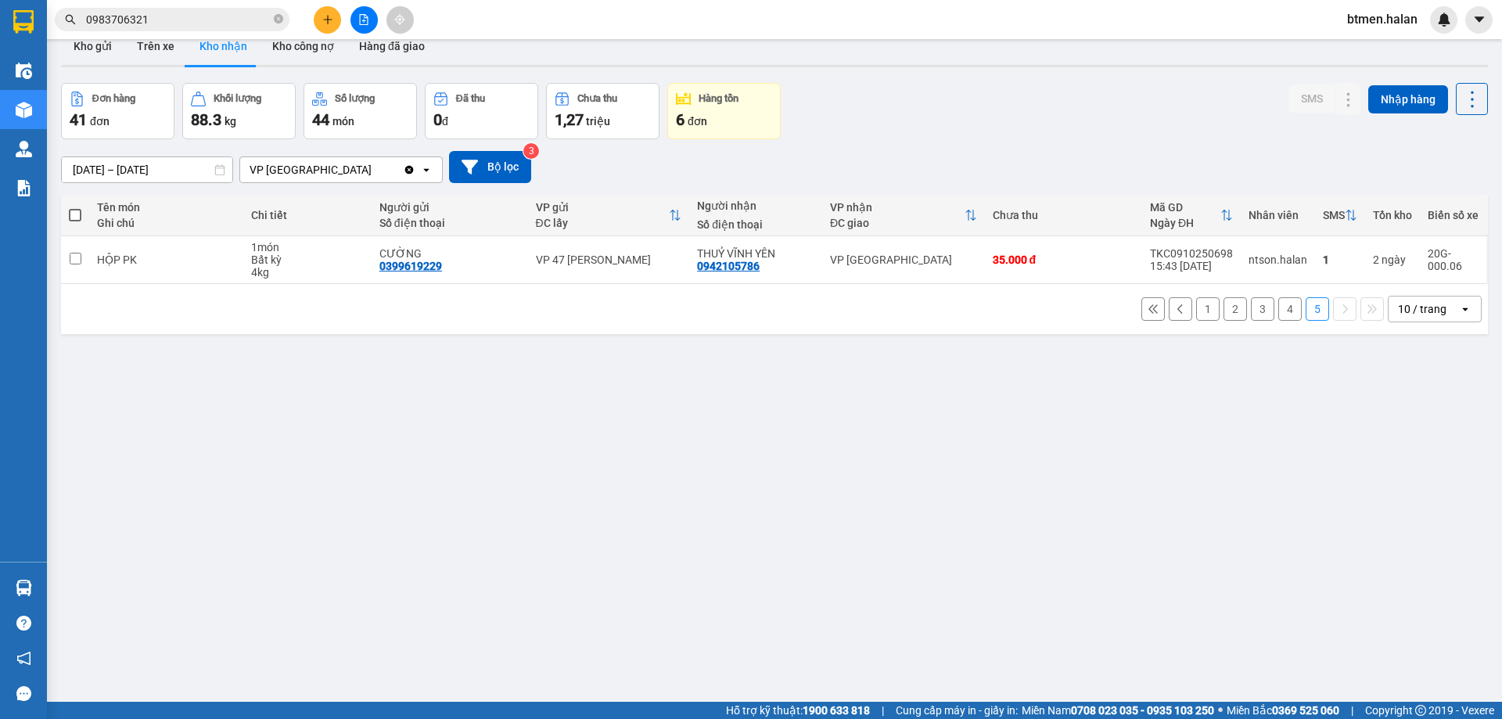
scroll to position [0, 0]
